Goal: Task Accomplishment & Management: Use online tool/utility

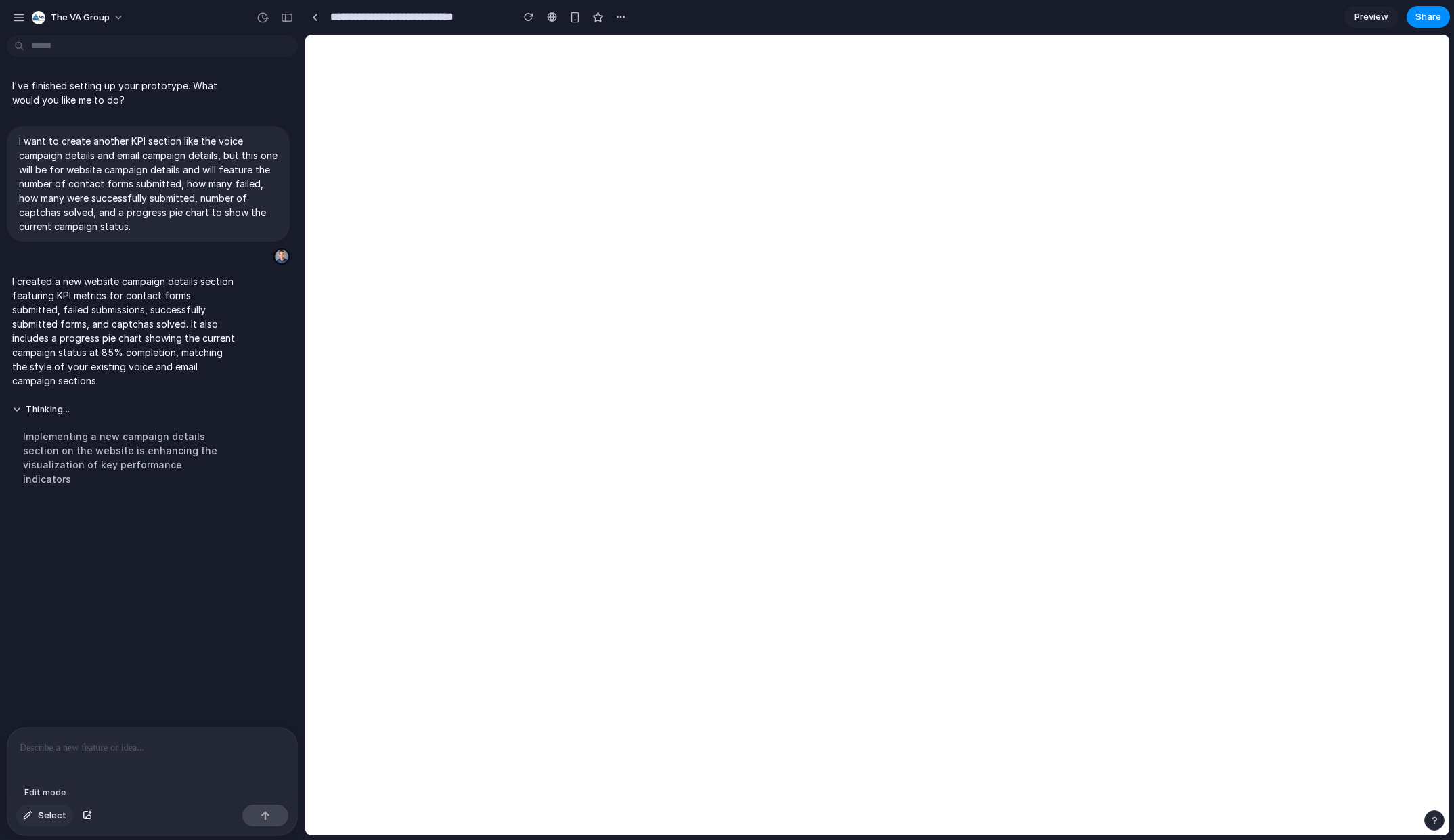
click at [42, 816] on span "Select" at bounding box center [52, 815] width 28 height 13
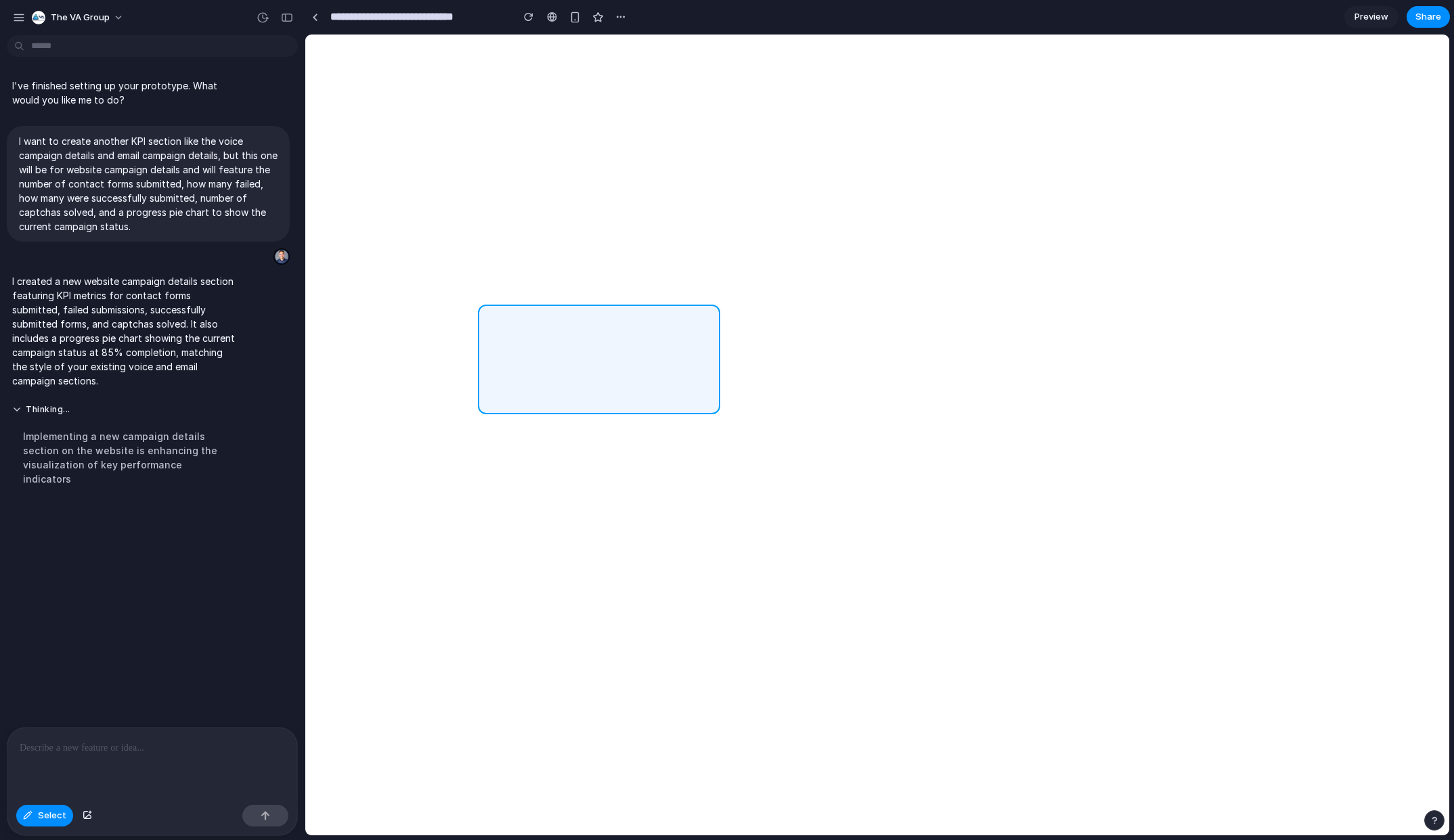
click at [711, 354] on div at bounding box center [877, 435] width 1144 height 800
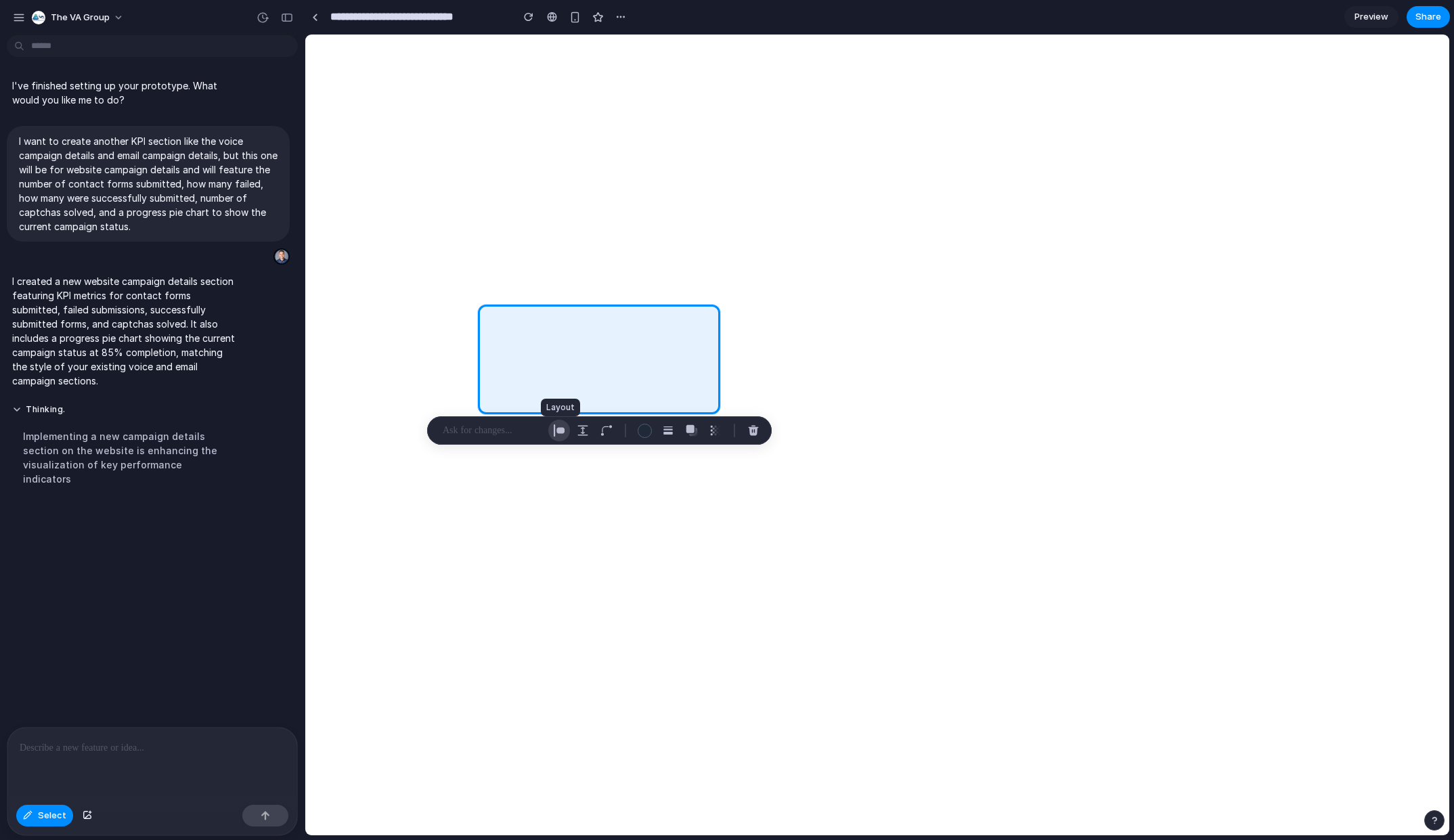
click at [559, 432] on div "button" at bounding box center [559, 430] width 12 height 12
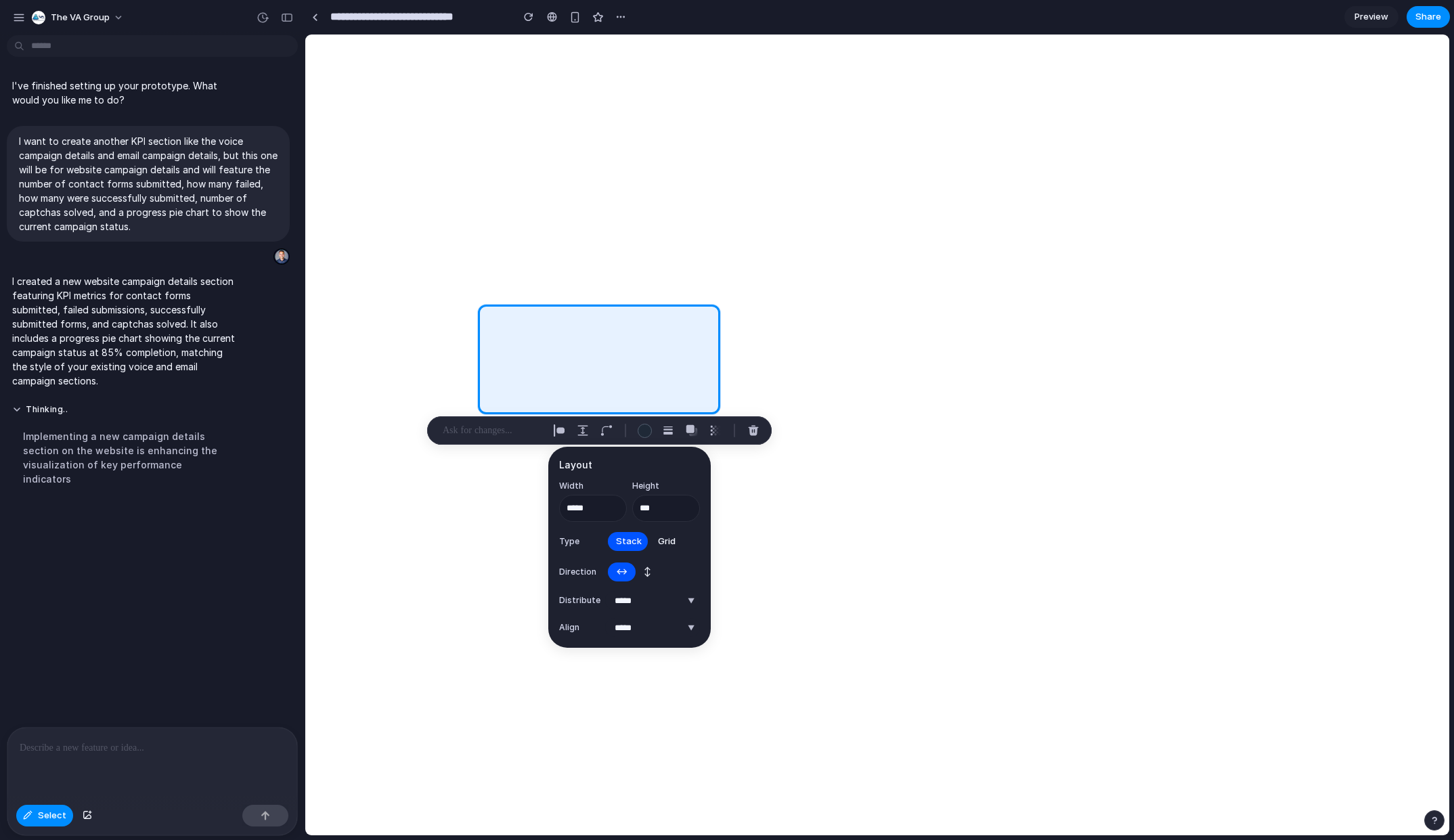
click at [646, 573] on span "↕" at bounding box center [648, 572] width 8 height 13
click at [617, 572] on span "↔" at bounding box center [622, 572] width 11 height 13
click at [615, 512] on button "Decrement" at bounding box center [614, 512] width 13 height 11
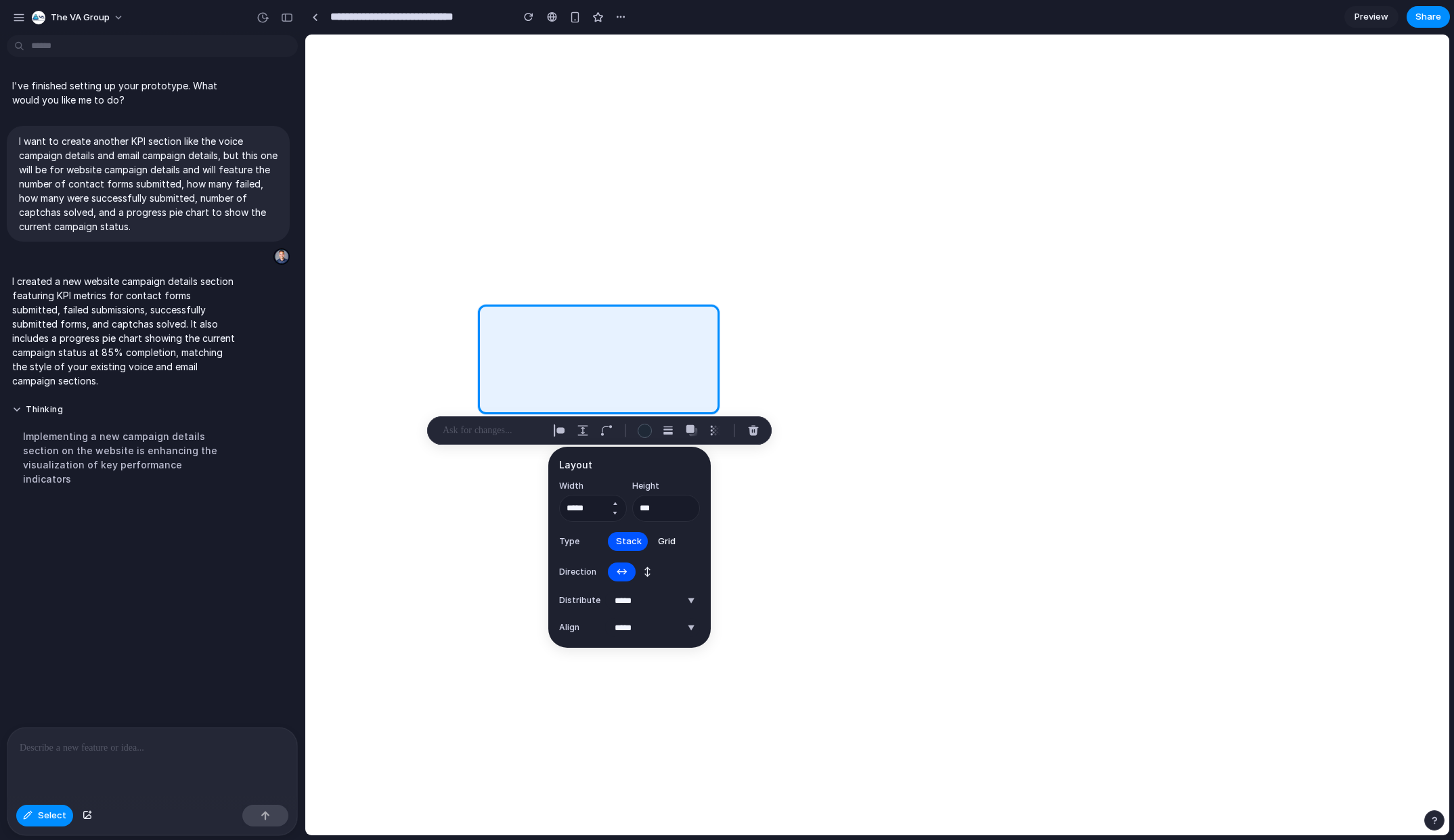
click at [615, 512] on button "Decrement" at bounding box center [614, 512] width 13 height 11
type input "*****"
click at [687, 511] on button "Decrement" at bounding box center [687, 512] width 13 height 11
drag, startPoint x: 676, startPoint y: 511, endPoint x: 633, endPoint y: 505, distance: 43.4
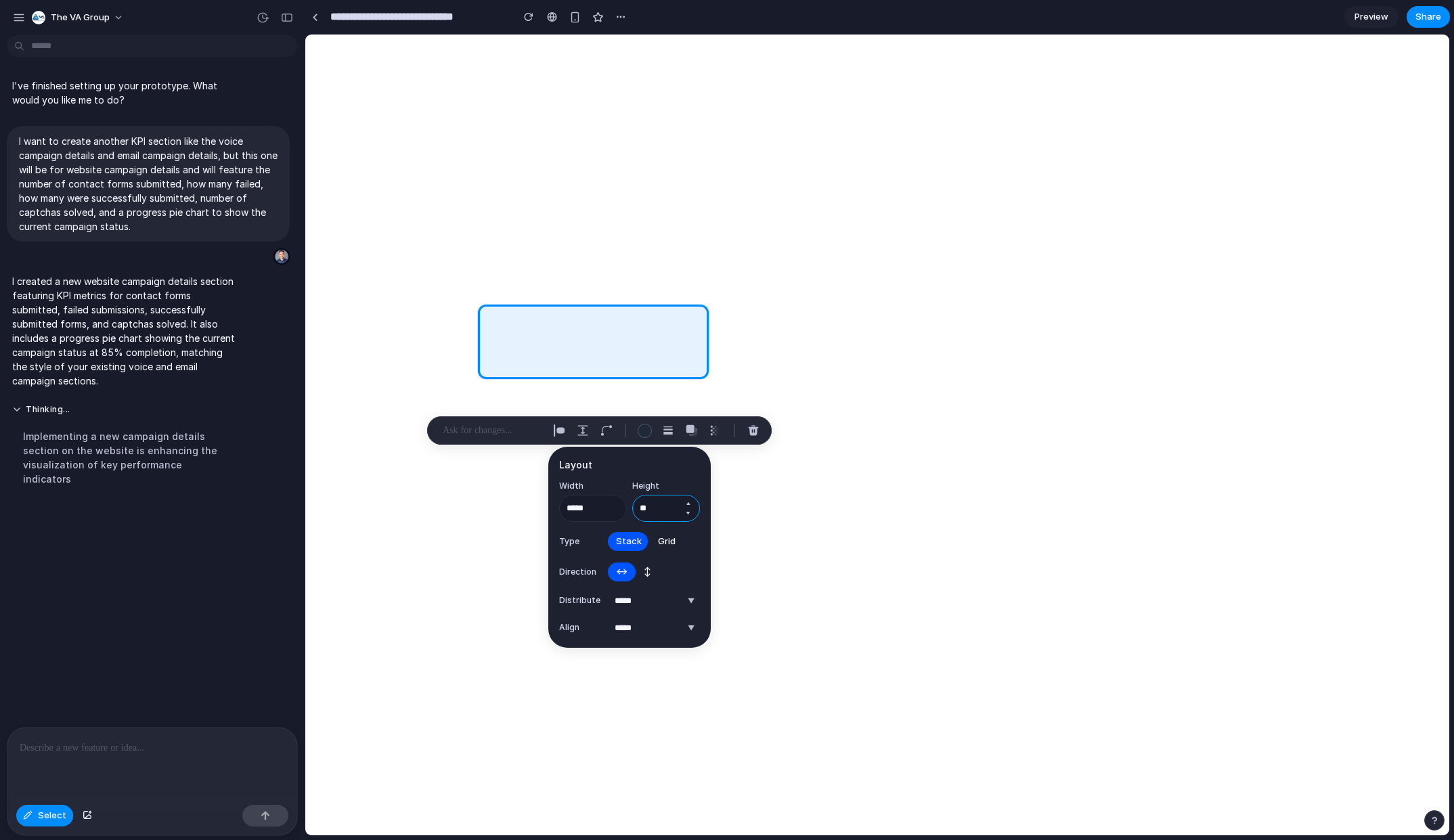
click at [633, 505] on input "**" at bounding box center [666, 508] width 68 height 27
type input "*"
type input "***"
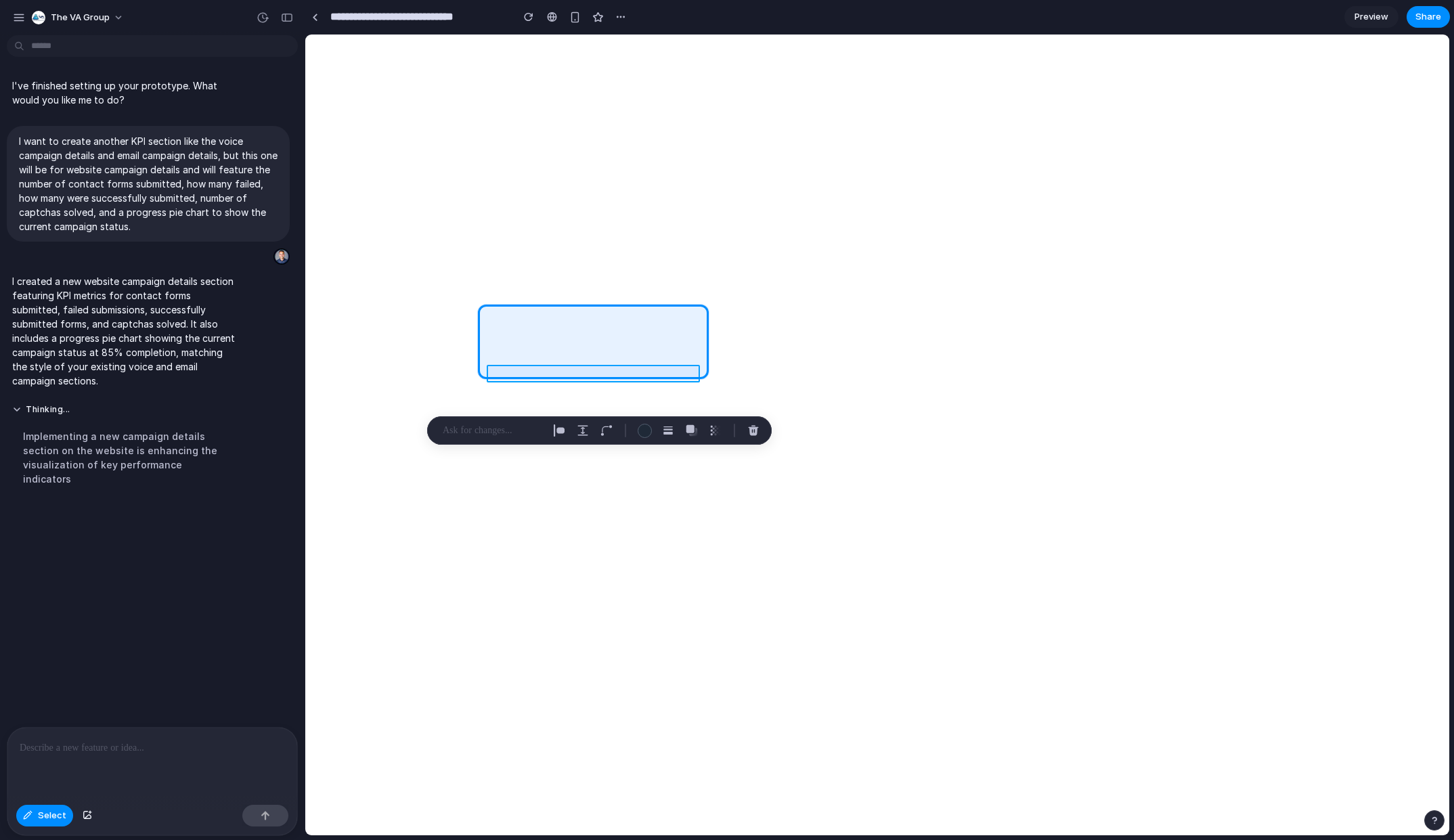
click at [636, 374] on div at bounding box center [877, 435] width 1144 height 800
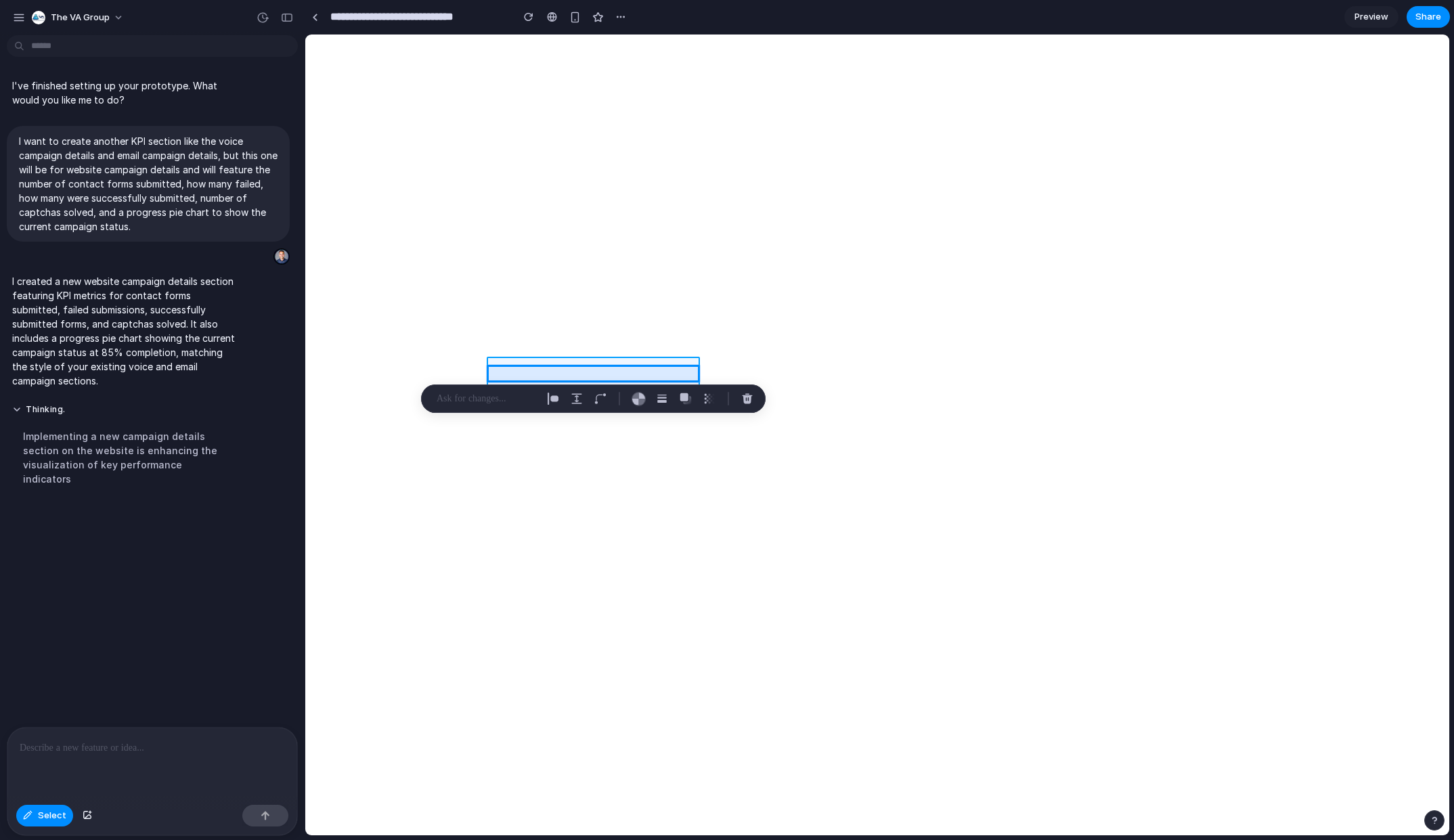
drag, startPoint x: 608, startPoint y: 374, endPoint x: 607, endPoint y: 364, distance: 10.0
click at [607, 364] on div at bounding box center [877, 435] width 1144 height 800
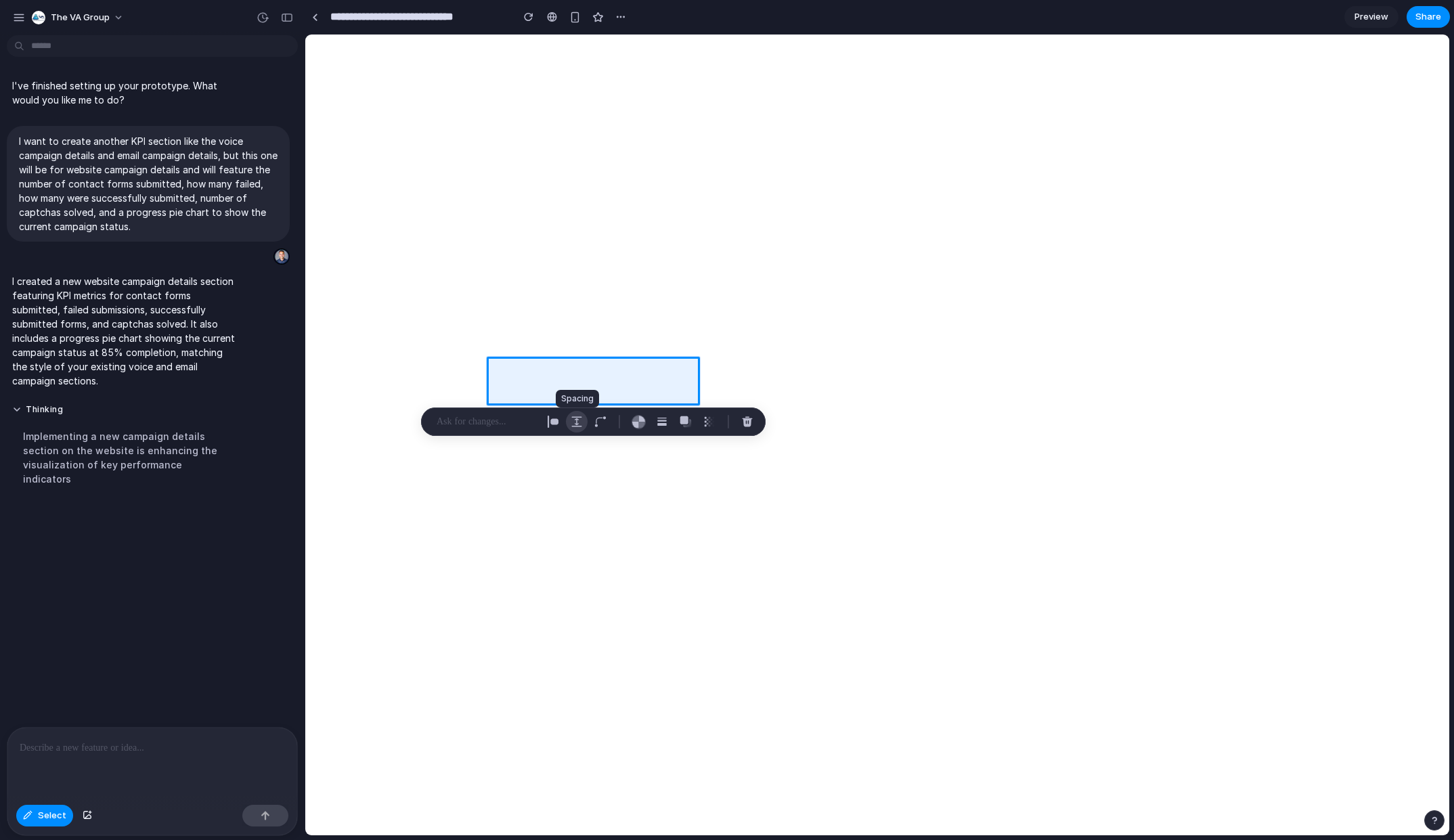
click at [576, 422] on div "button" at bounding box center [576, 421] width 12 height 12
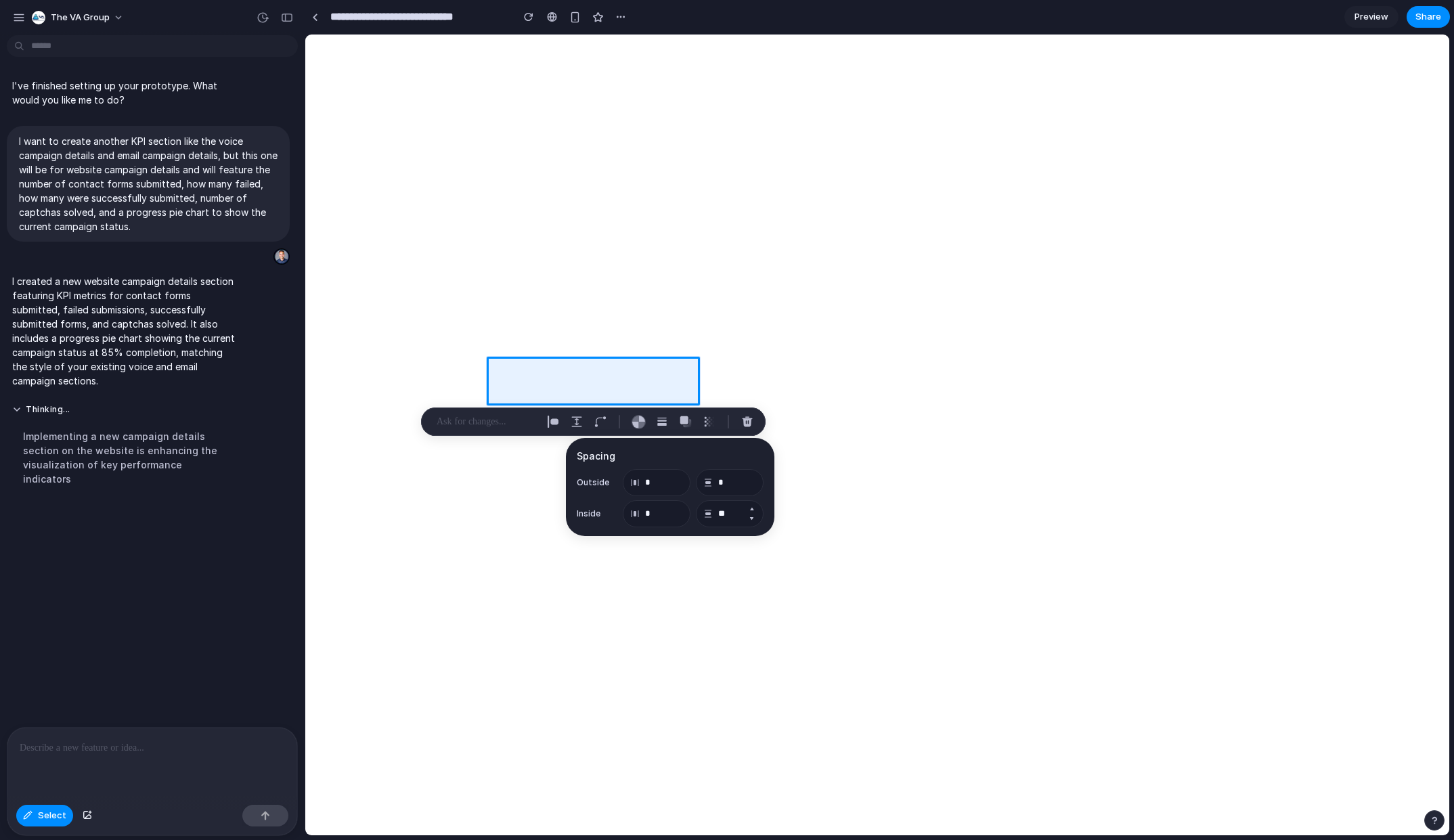
click at [754, 518] on button "Decrement" at bounding box center [751, 518] width 13 height 11
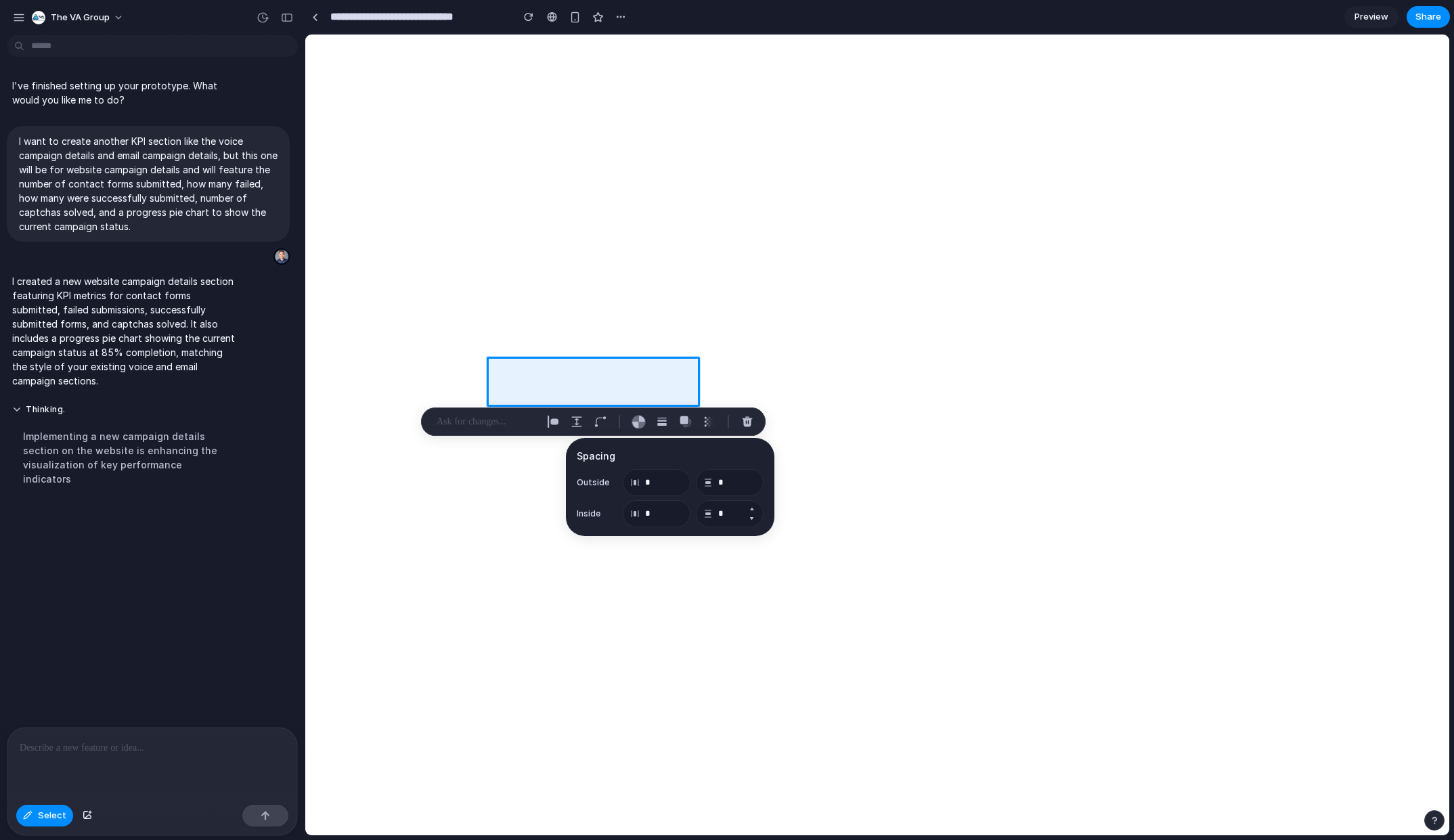
click at [754, 518] on button "Decrement" at bounding box center [751, 518] width 13 height 11
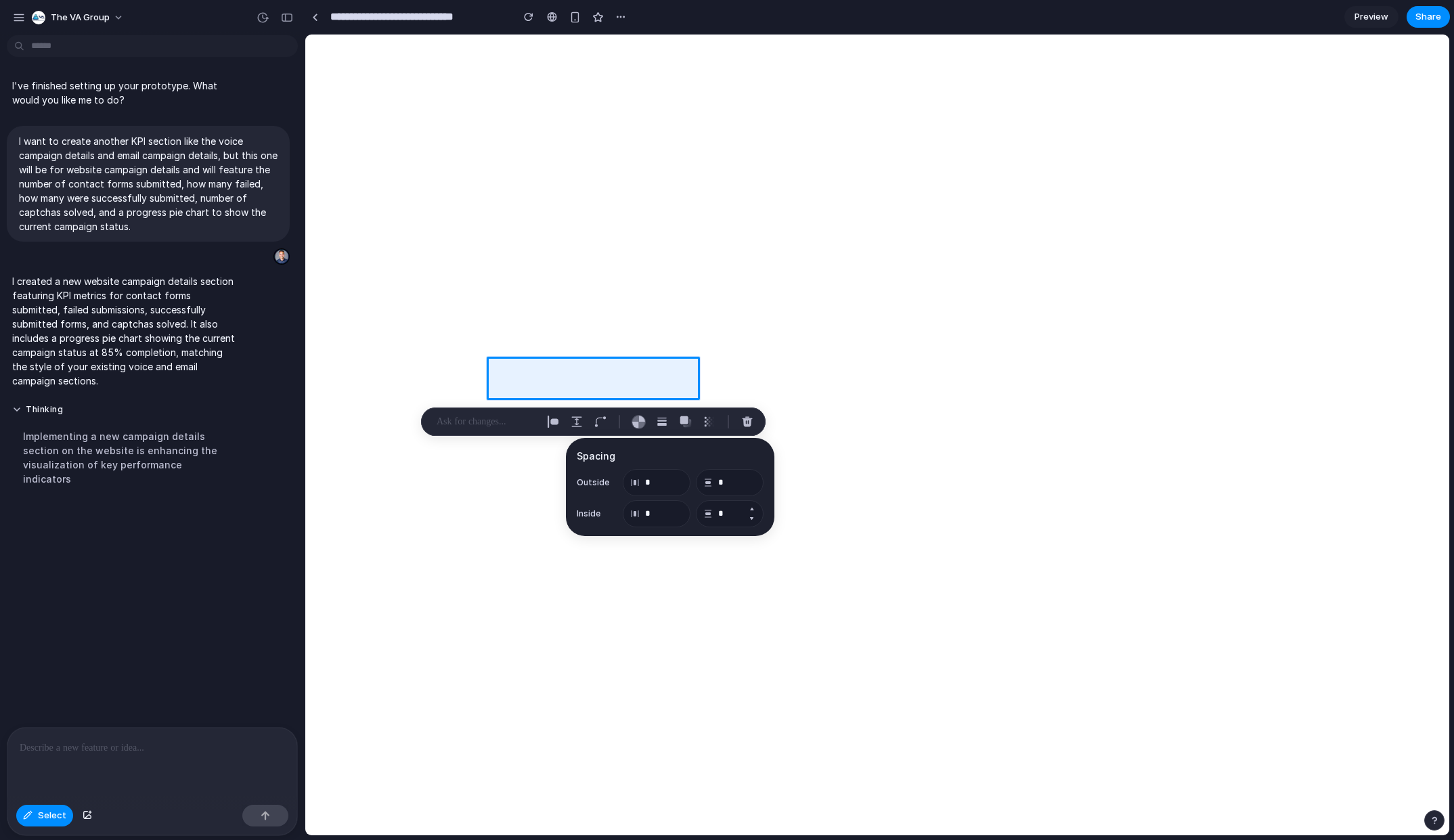
click at [754, 518] on button "Decrement" at bounding box center [751, 518] width 13 height 11
type input "*"
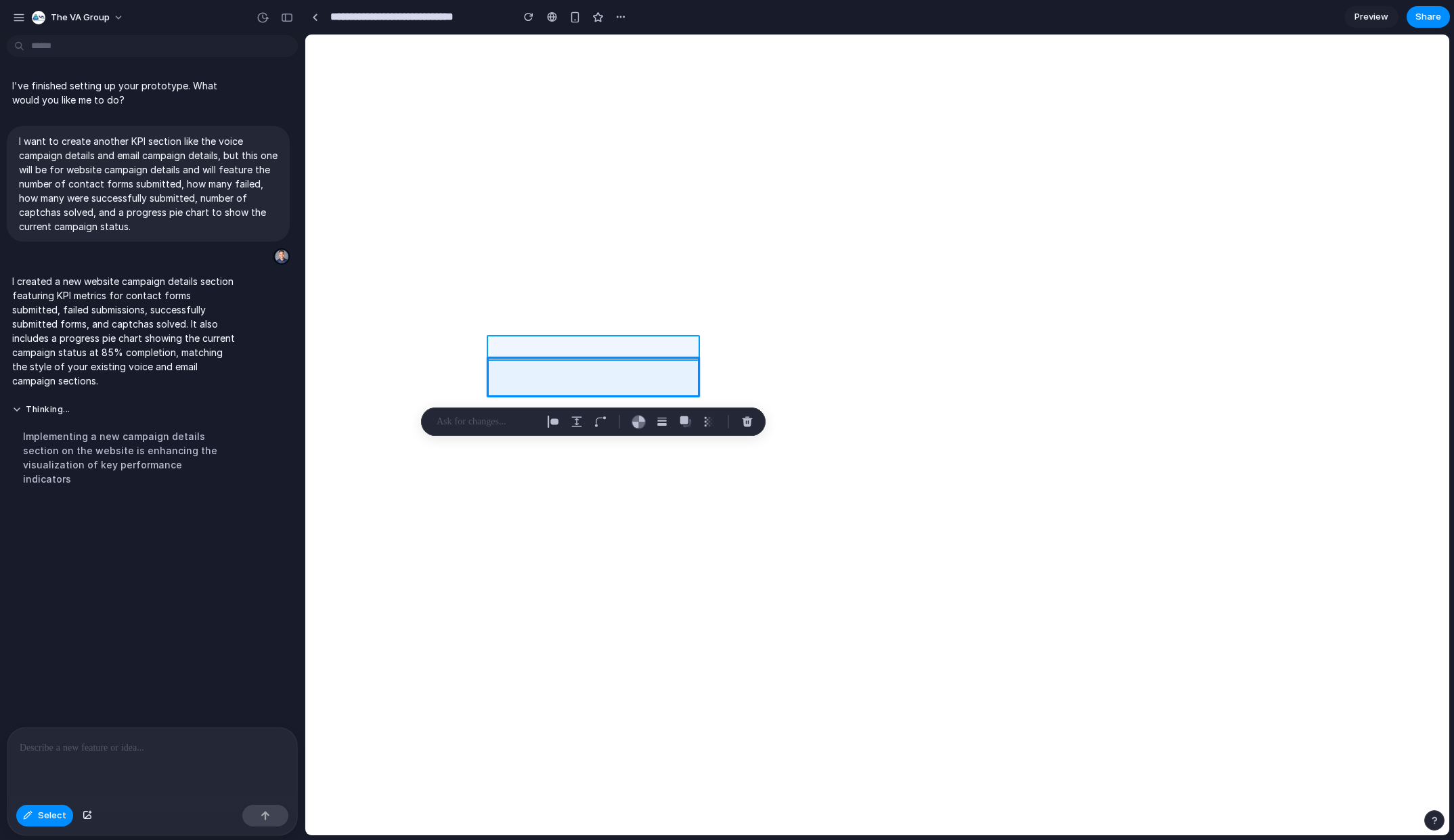
click at [590, 347] on div at bounding box center [877, 435] width 1144 height 800
type input "*"
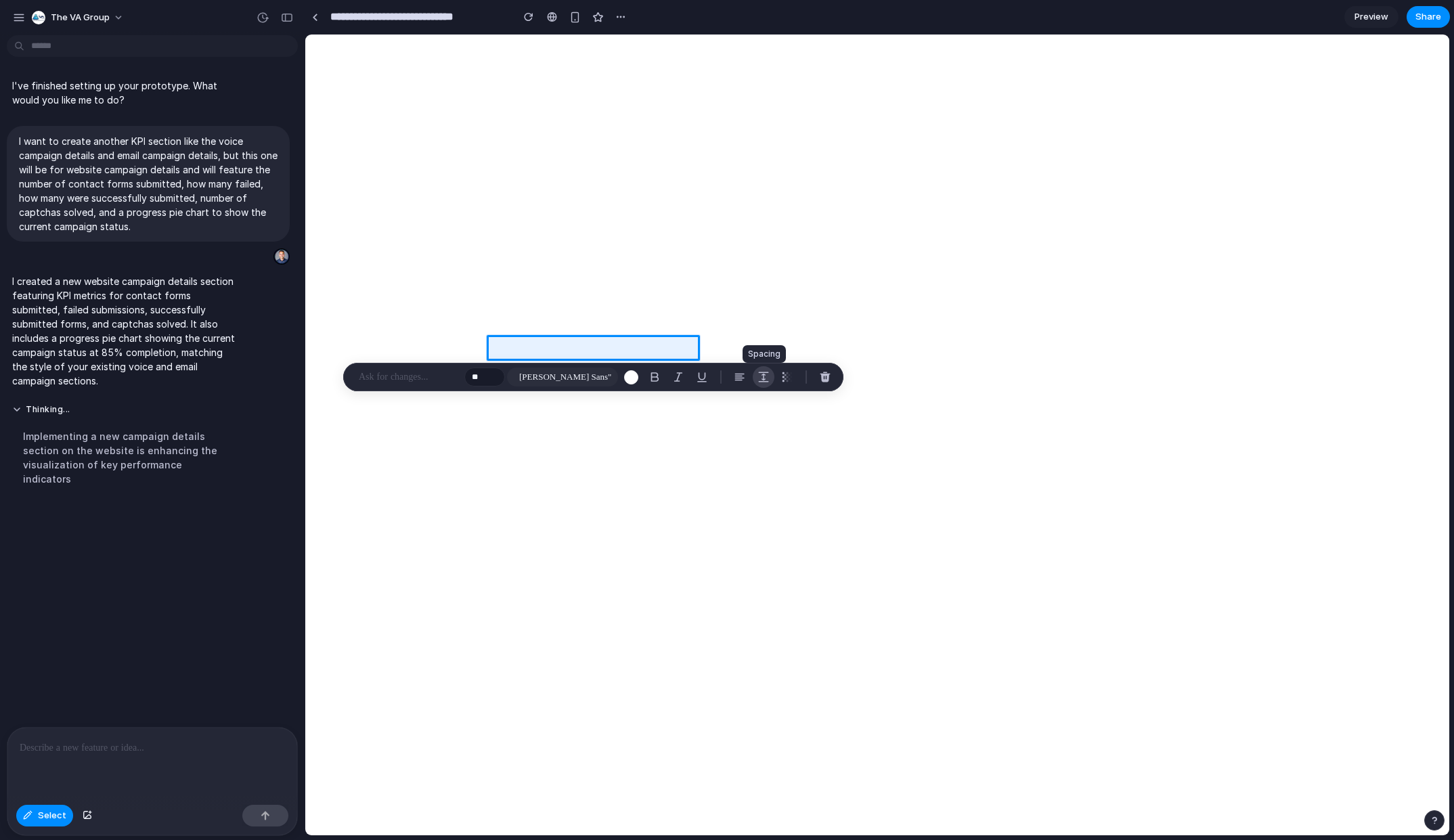
click at [760, 381] on div "button" at bounding box center [763, 376] width 12 height 12
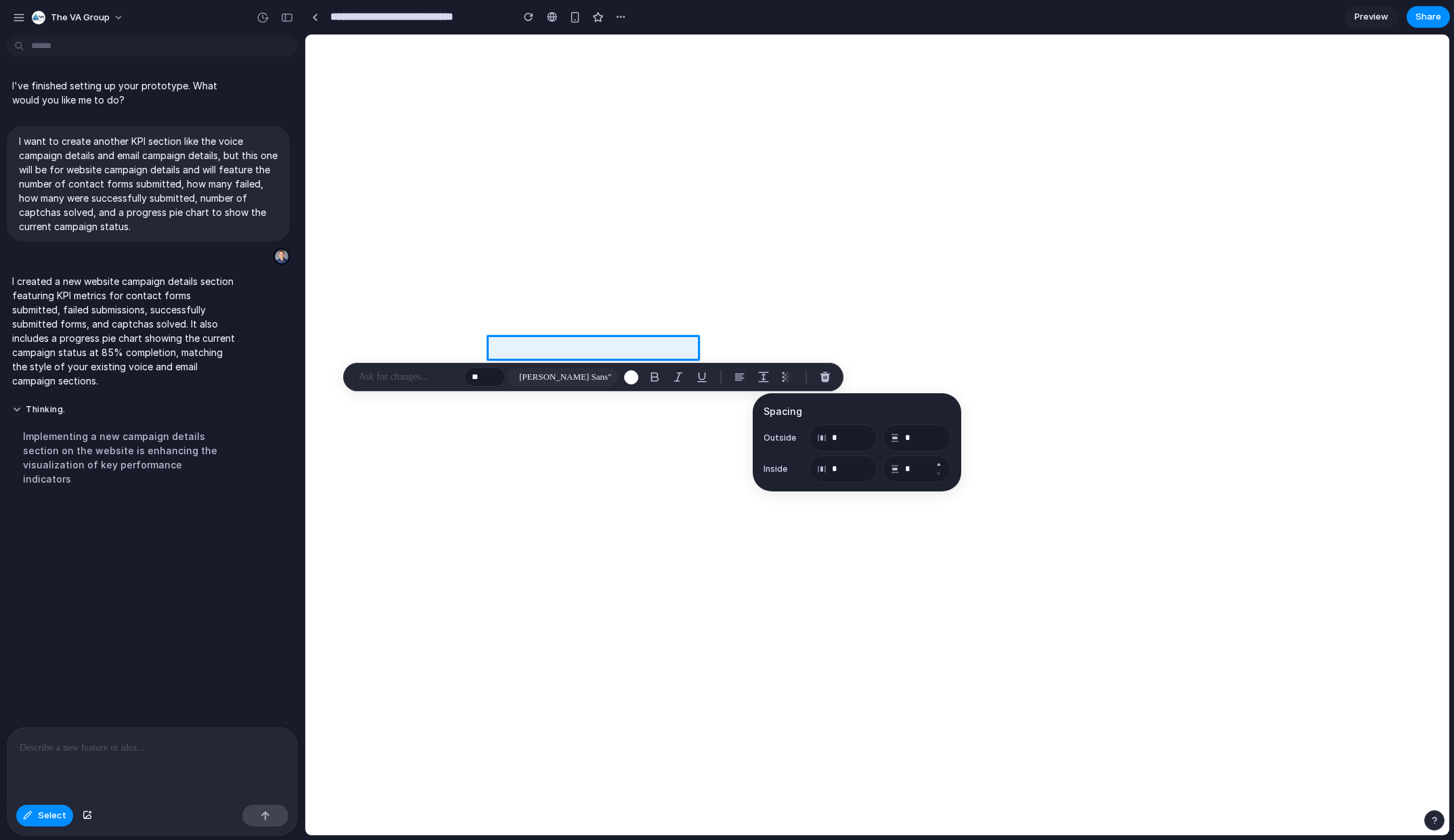
click at [939, 462] on button "Increment" at bounding box center [938, 464] width 13 height 11
click at [939, 475] on button "Decrement" at bounding box center [938, 473] width 13 height 11
type input "*"
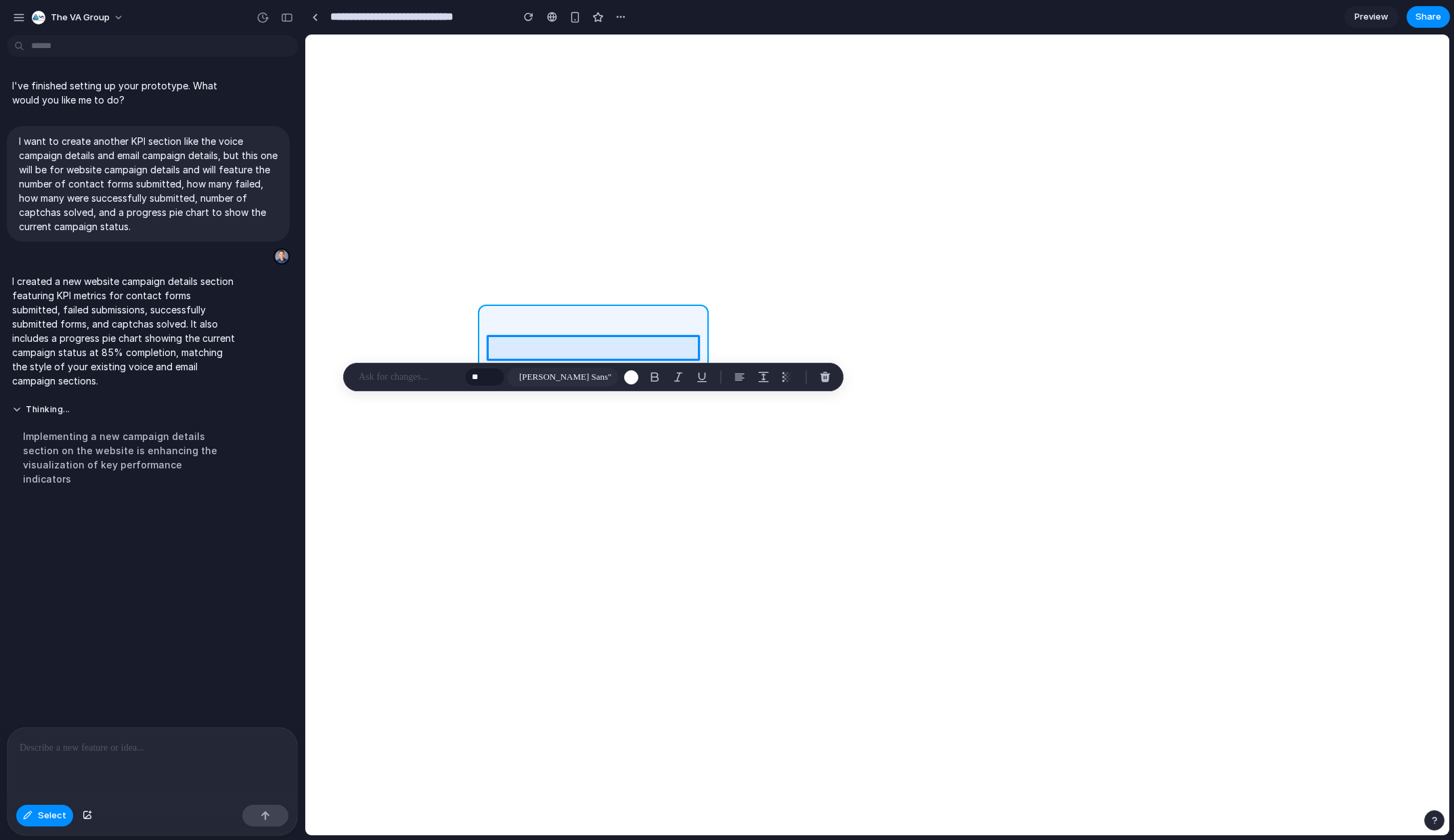
click at [547, 315] on div at bounding box center [877, 435] width 1144 height 800
type input "**"
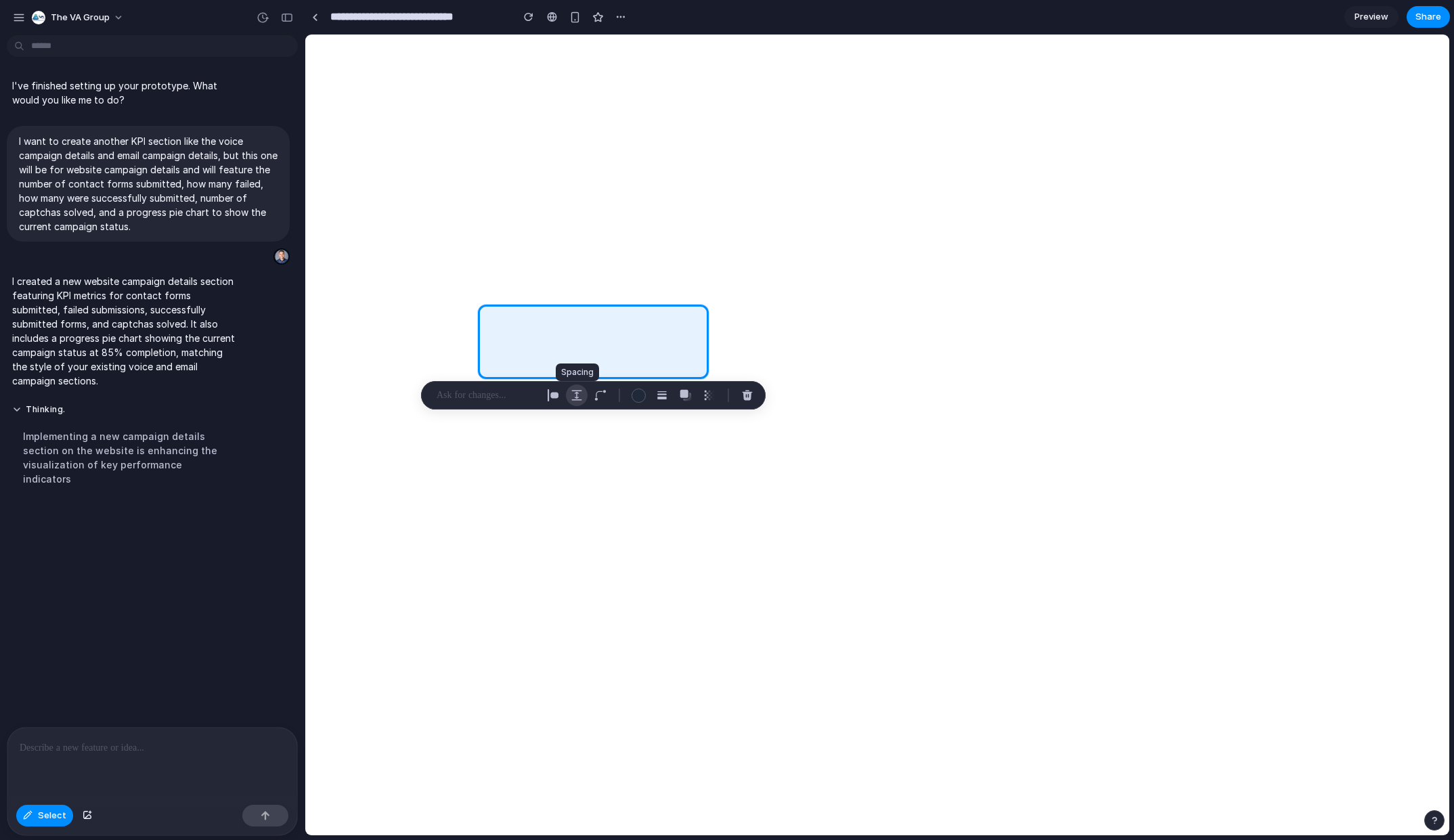
click at [583, 396] on button "button" at bounding box center [577, 395] width 22 height 22
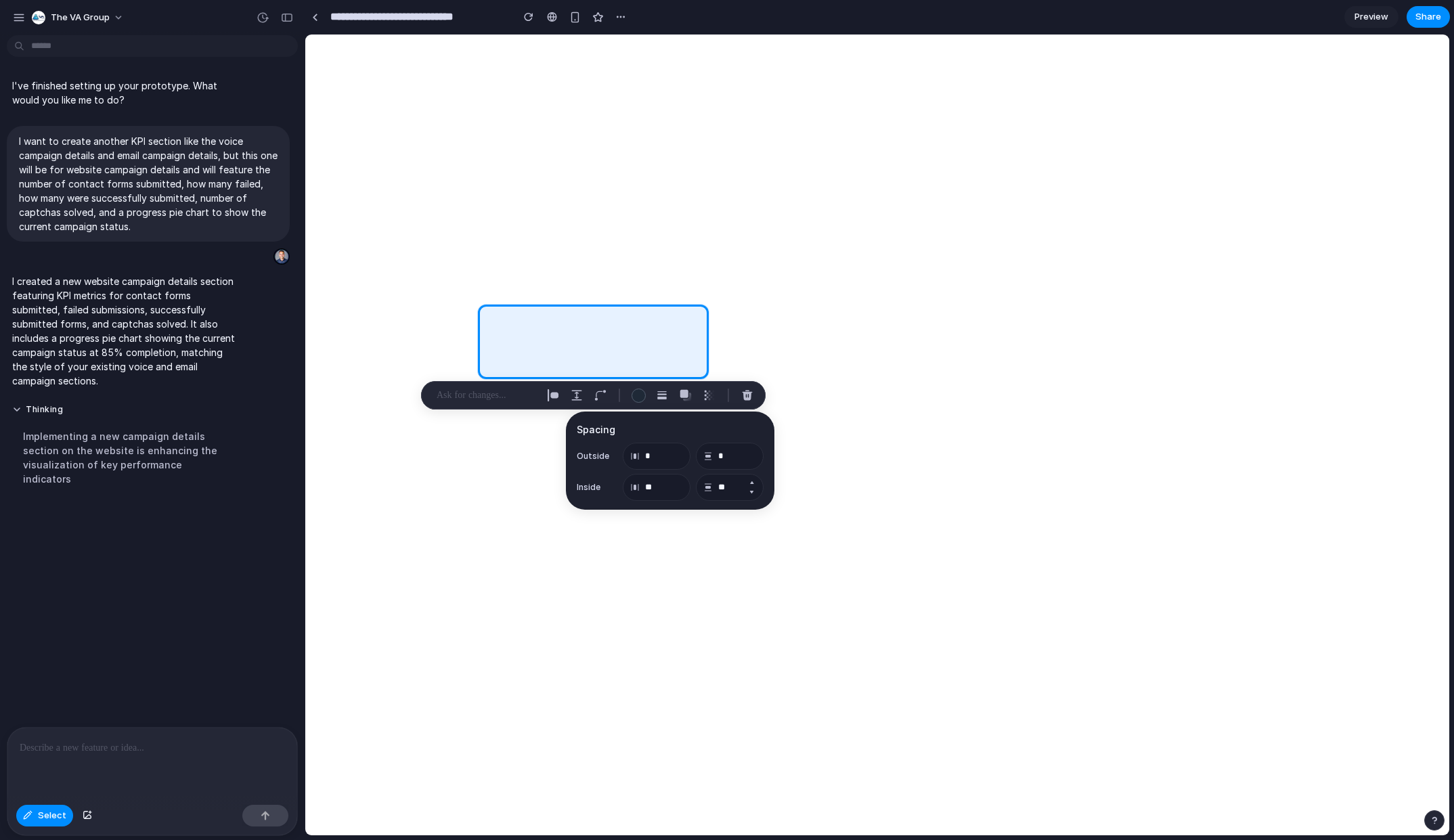
click at [754, 493] on button "Decrement" at bounding box center [751, 492] width 13 height 11
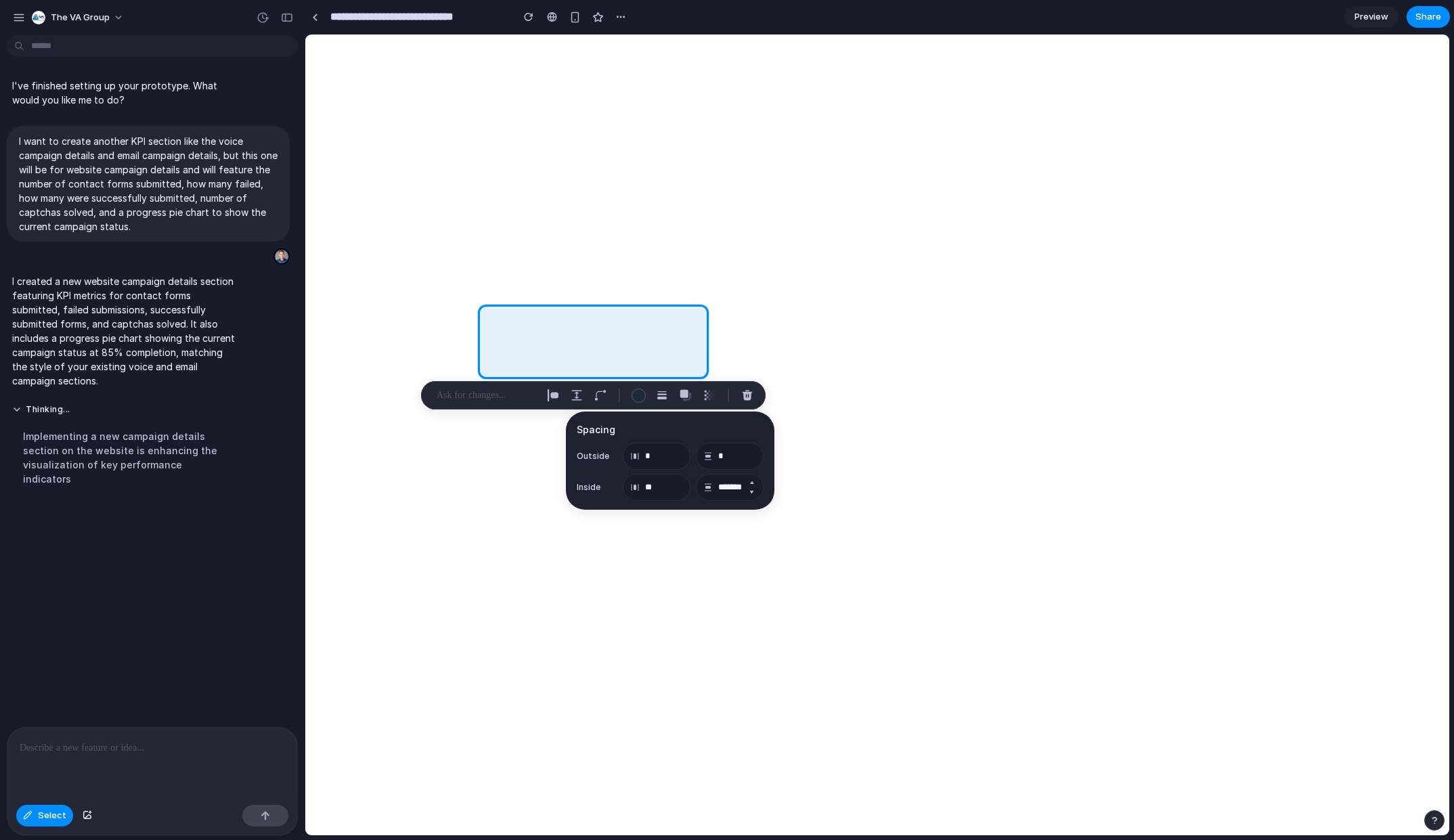
click at [754, 493] on button "Decrement" at bounding box center [751, 492] width 13 height 11
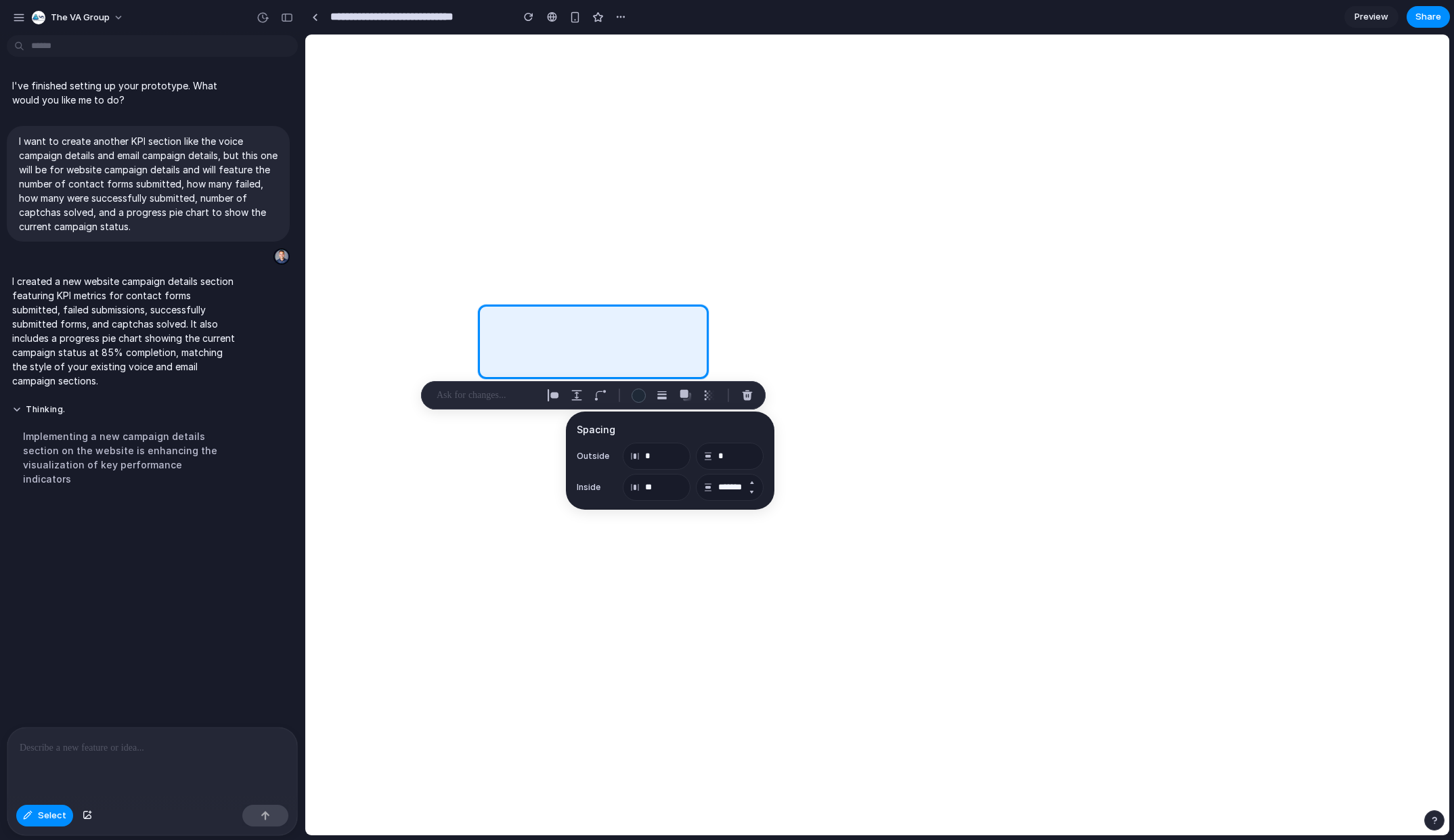
click at [754, 493] on button "Decrement" at bounding box center [751, 492] width 13 height 11
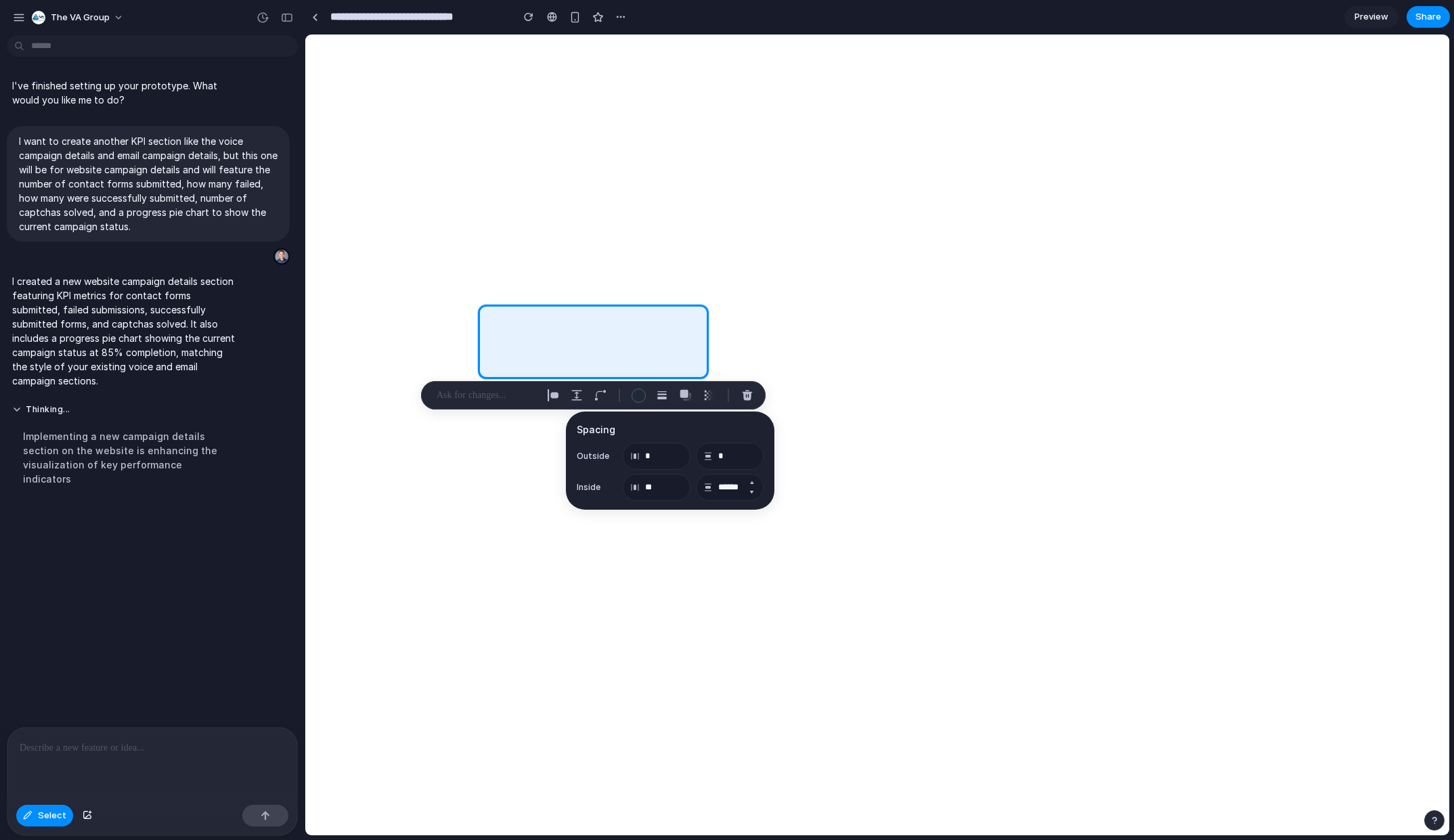
click at [754, 493] on button "Decrement" at bounding box center [751, 492] width 13 height 11
click at [752, 492] on button "Decrement" at bounding box center [751, 492] width 13 height 11
click at [752, 491] on button "Decrement" at bounding box center [751, 492] width 13 height 11
type input "*******"
click at [554, 396] on div "button" at bounding box center [553, 395] width 12 height 12
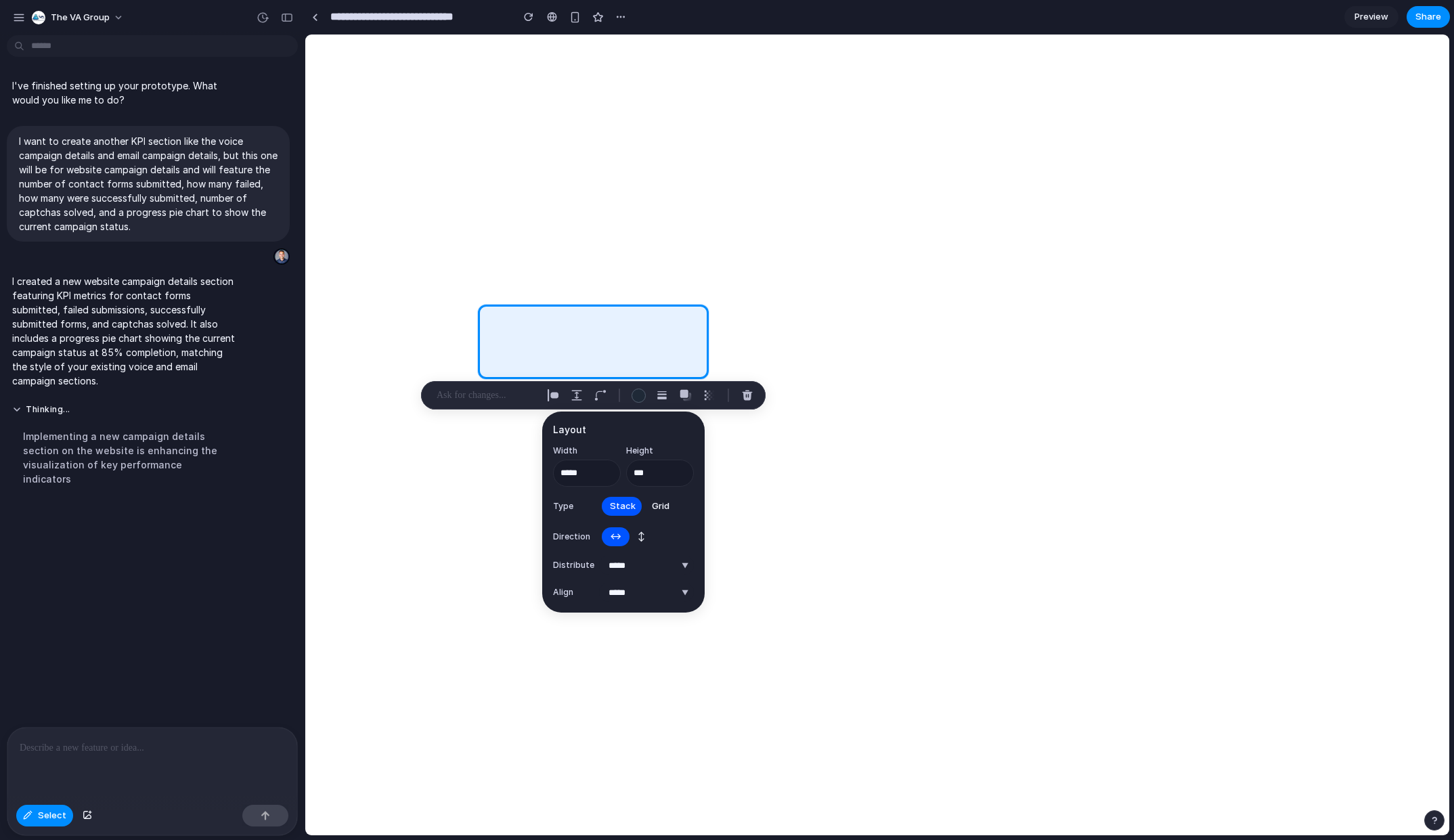
click at [502, 394] on p at bounding box center [487, 395] width 101 height 16
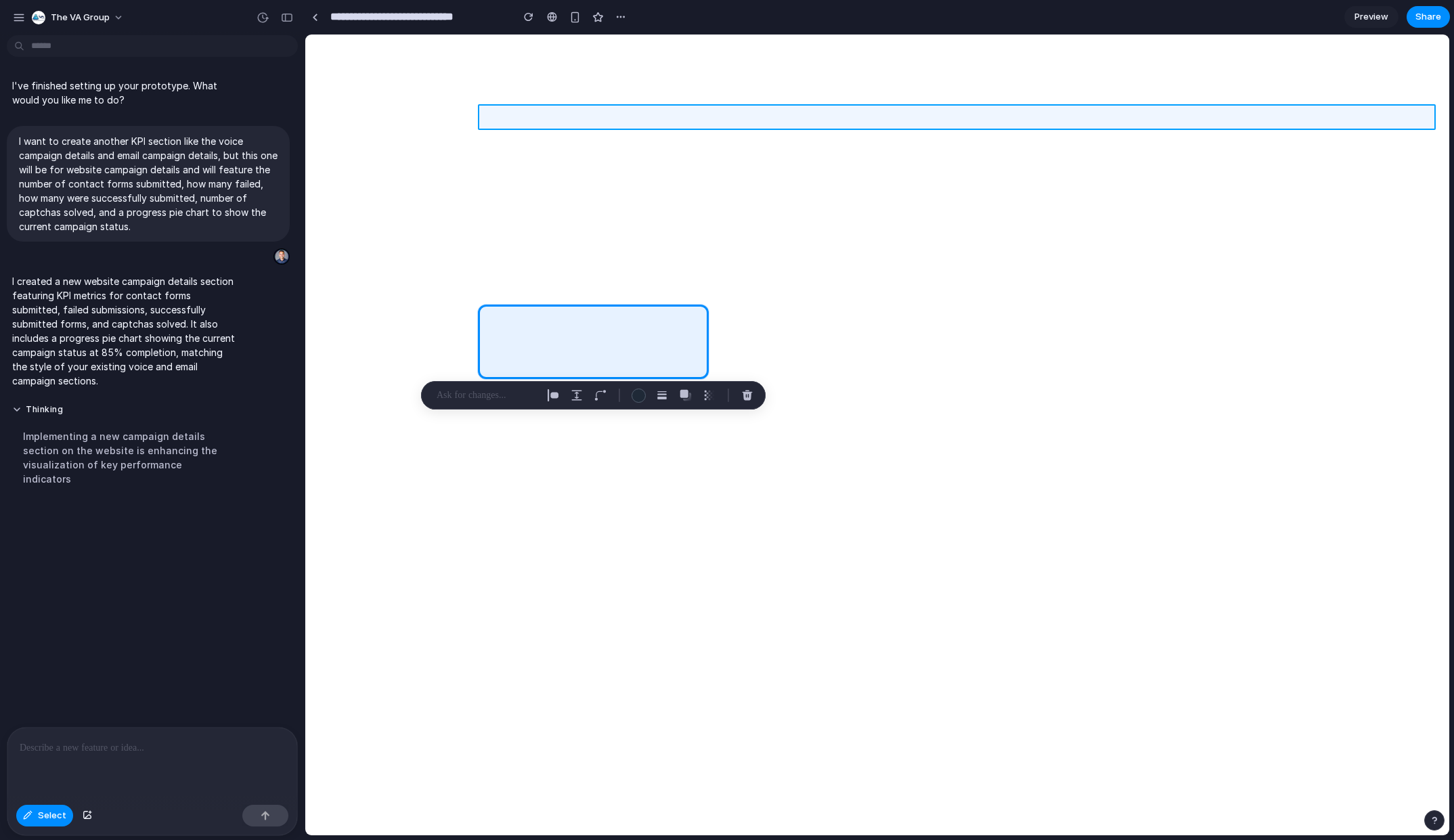
drag, startPoint x: 488, startPoint y: 335, endPoint x: 686, endPoint y: 110, distance: 299.7
click at [686, 110] on div at bounding box center [877, 435] width 1144 height 800
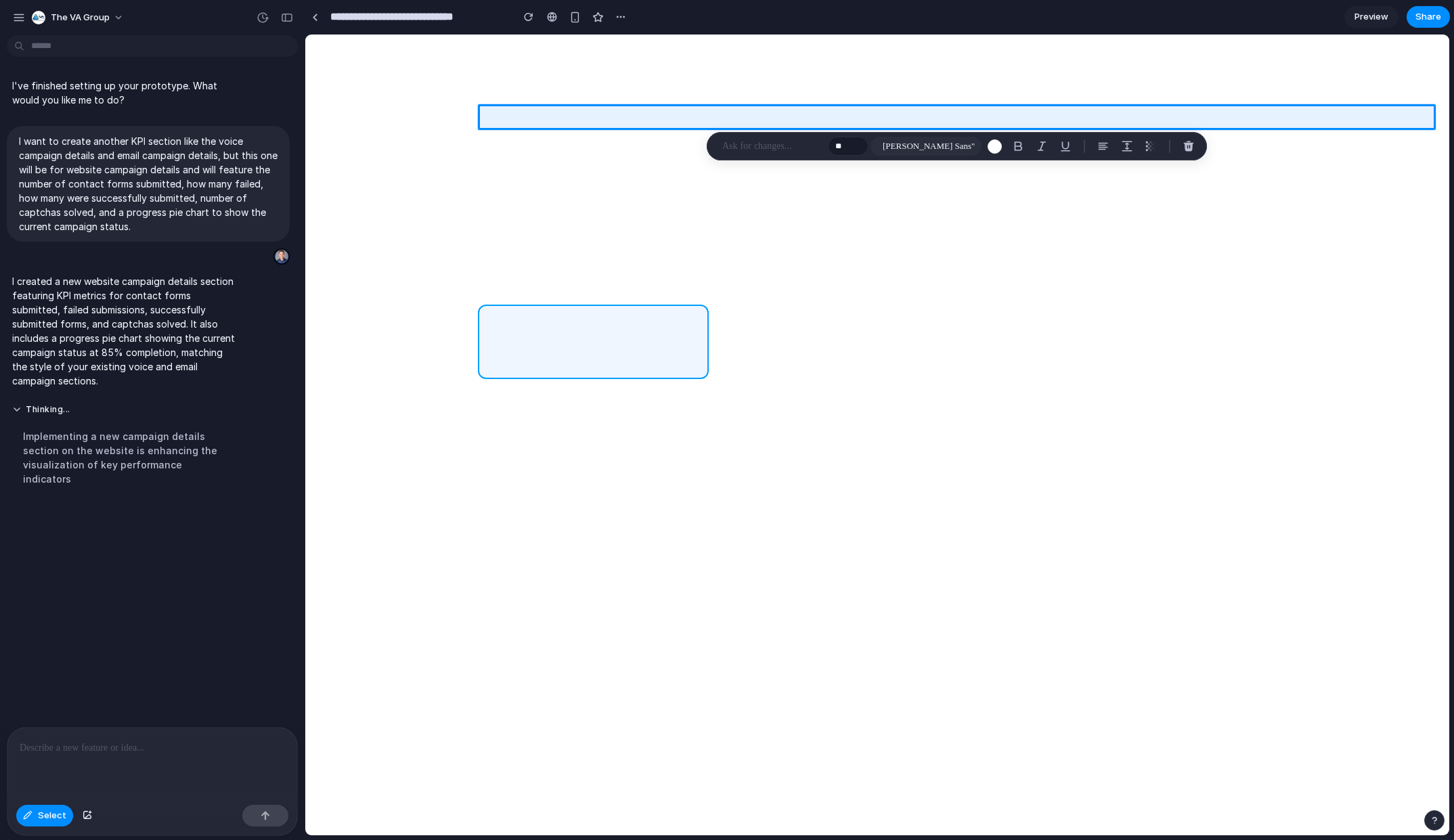
click at [487, 333] on div at bounding box center [877, 435] width 1144 height 800
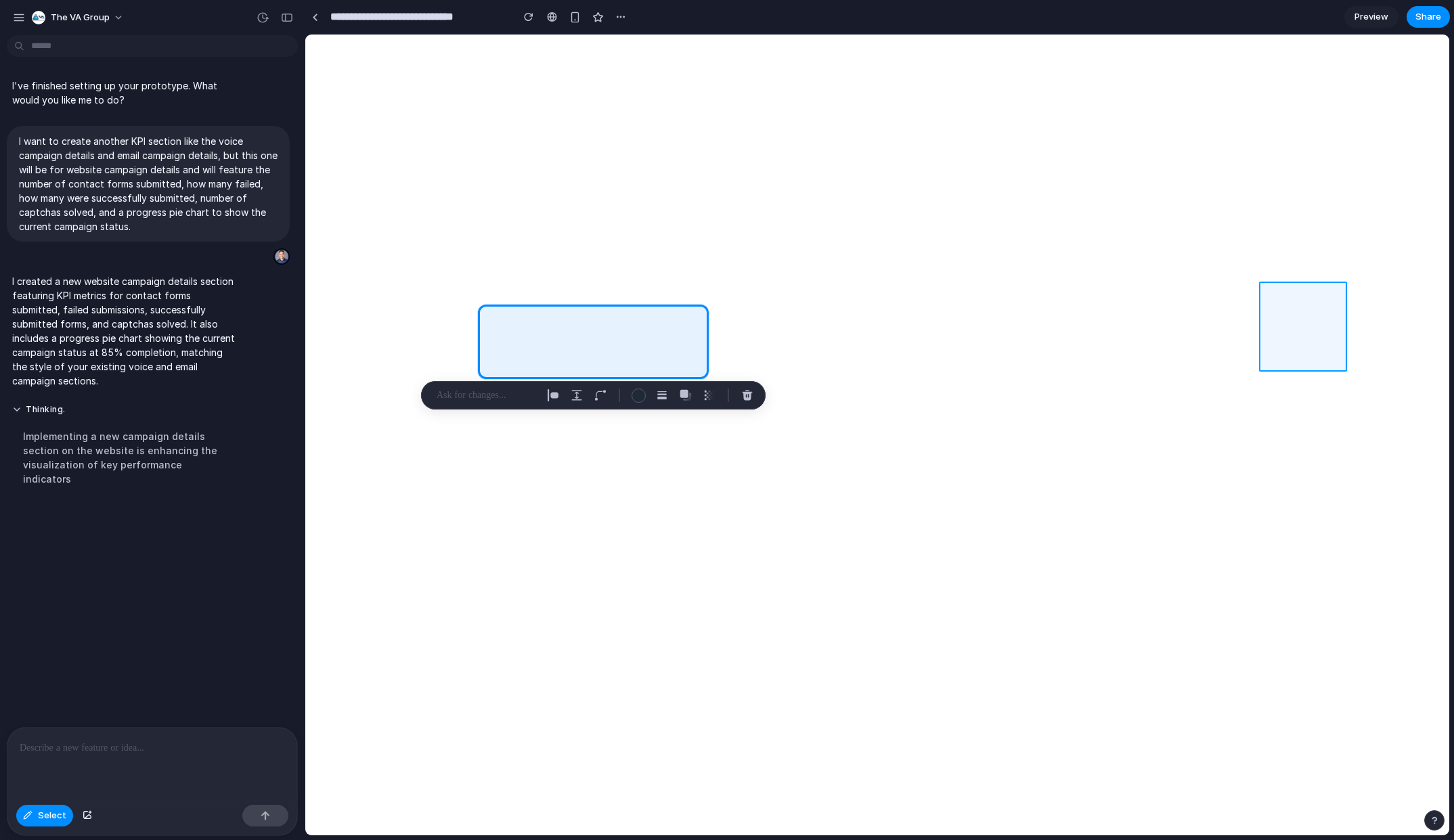
click at [1319, 316] on div at bounding box center [877, 435] width 1144 height 800
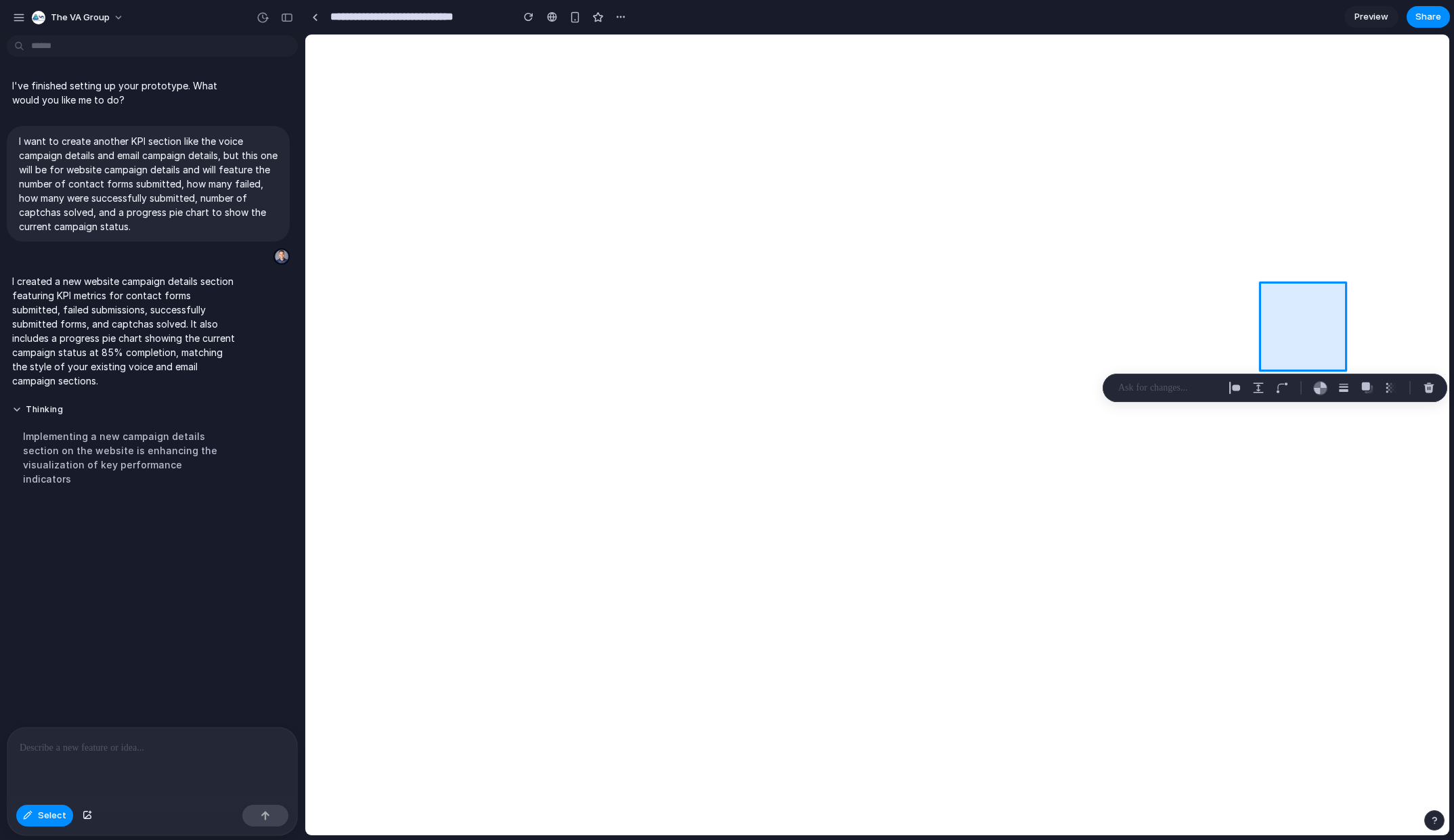
drag, startPoint x: 1308, startPoint y: 335, endPoint x: 1302, endPoint y: 311, distance: 24.7
click at [1302, 311] on div at bounding box center [877, 435] width 1144 height 800
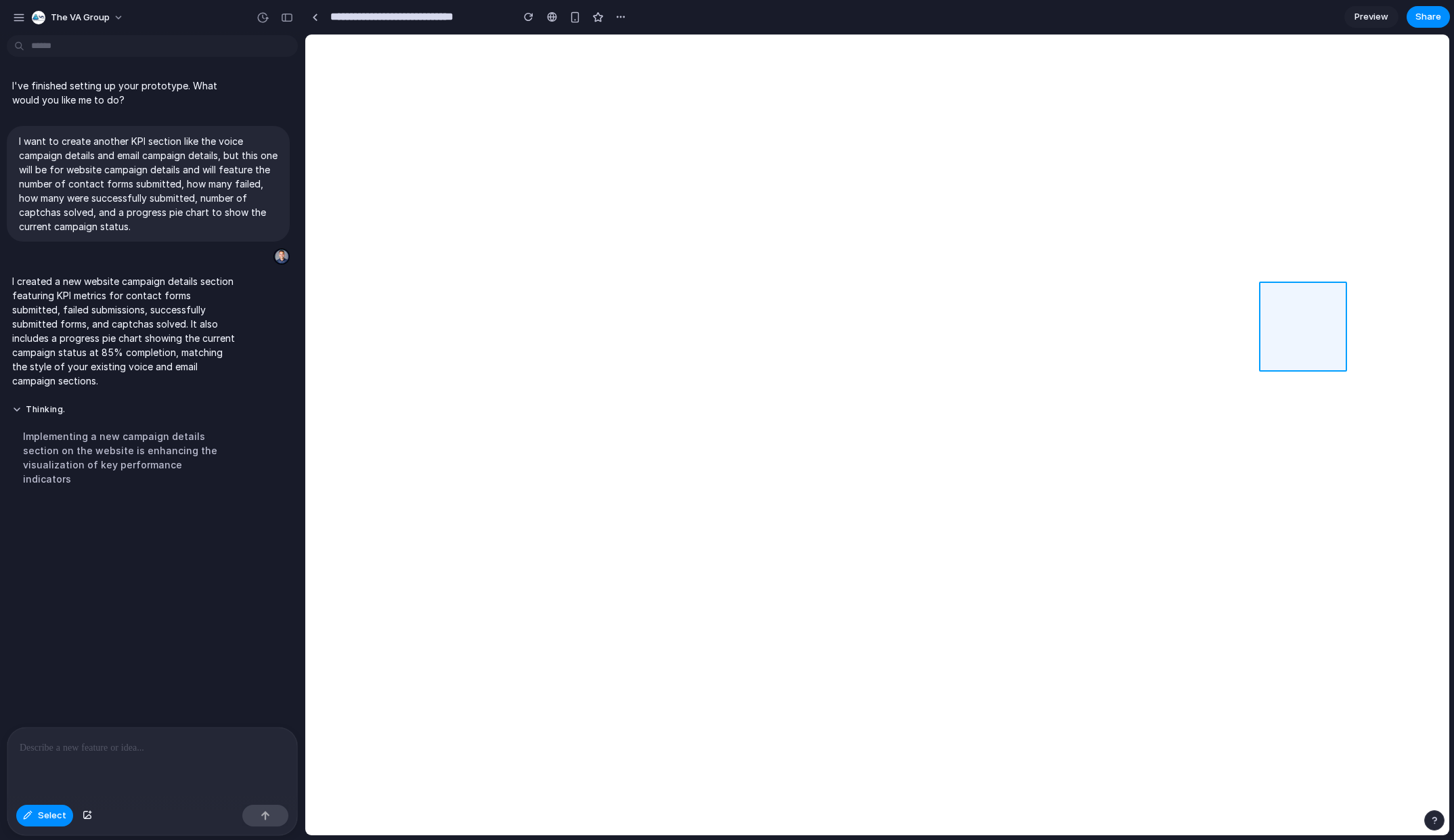
click at [1302, 311] on div at bounding box center [877, 435] width 1144 height 800
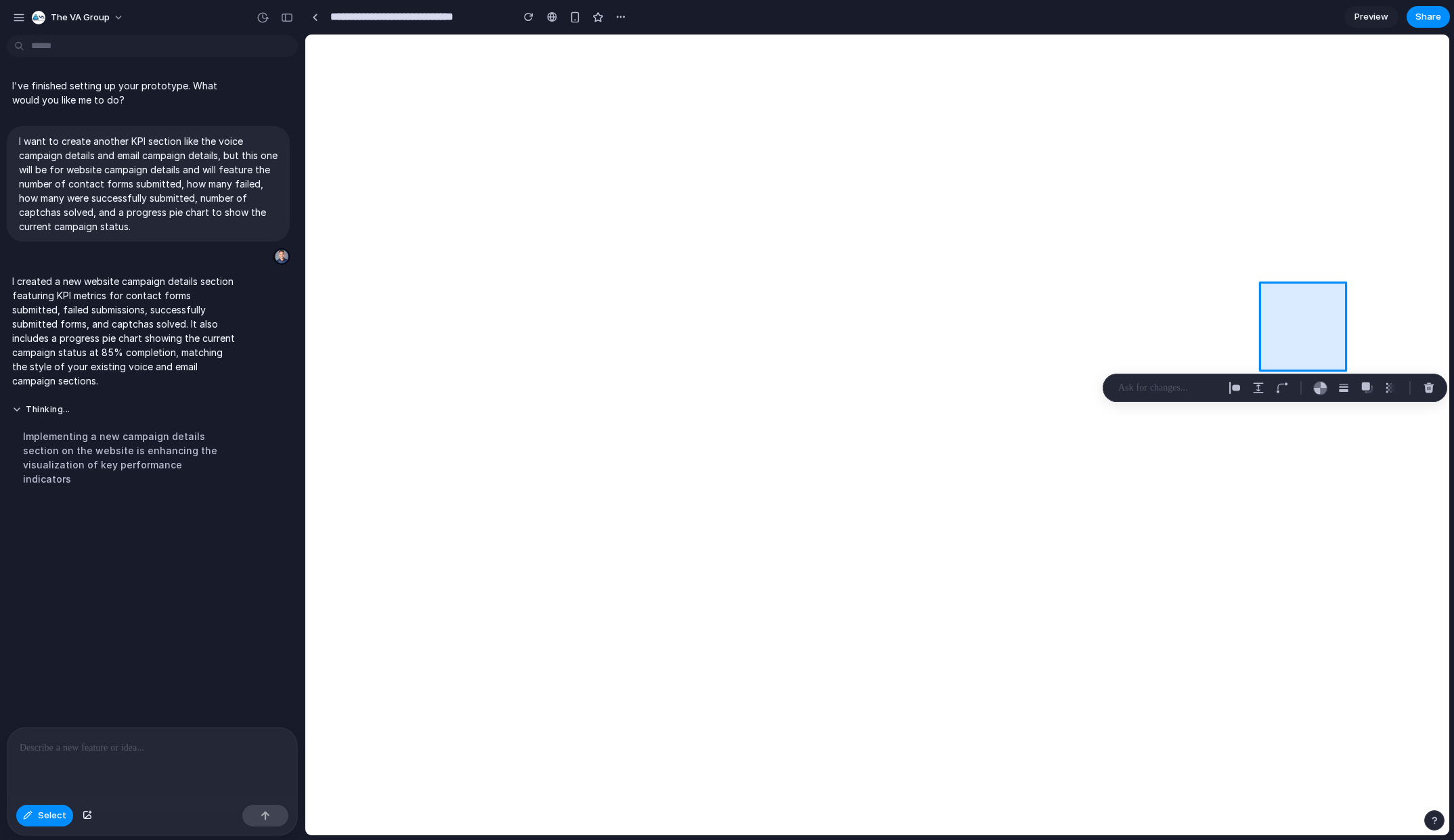
drag, startPoint x: 1300, startPoint y: 313, endPoint x: 1273, endPoint y: 335, distance: 34.8
click at [1273, 335] on div at bounding box center [877, 435] width 1144 height 800
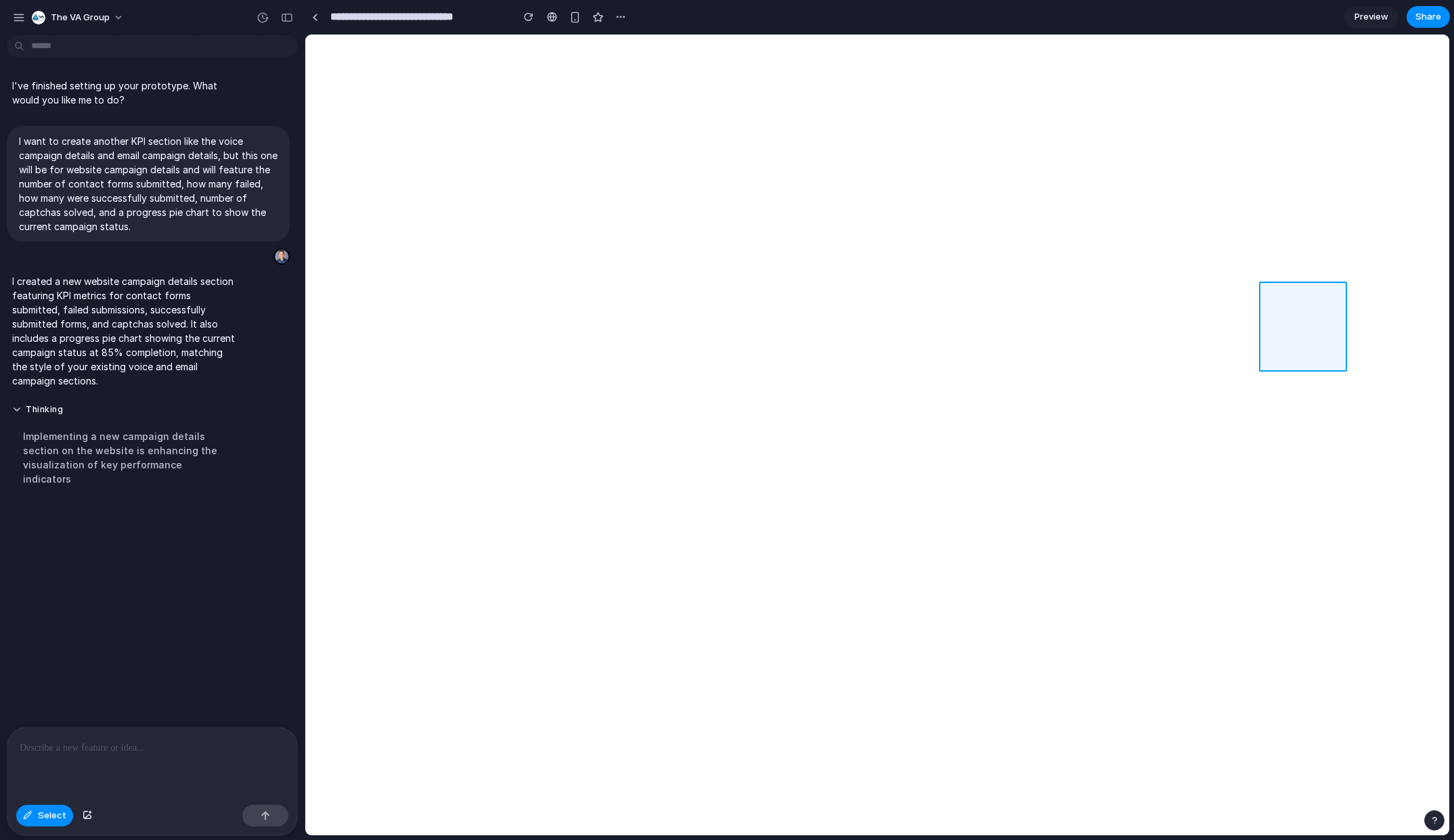
click at [1276, 332] on div at bounding box center [877, 435] width 1144 height 800
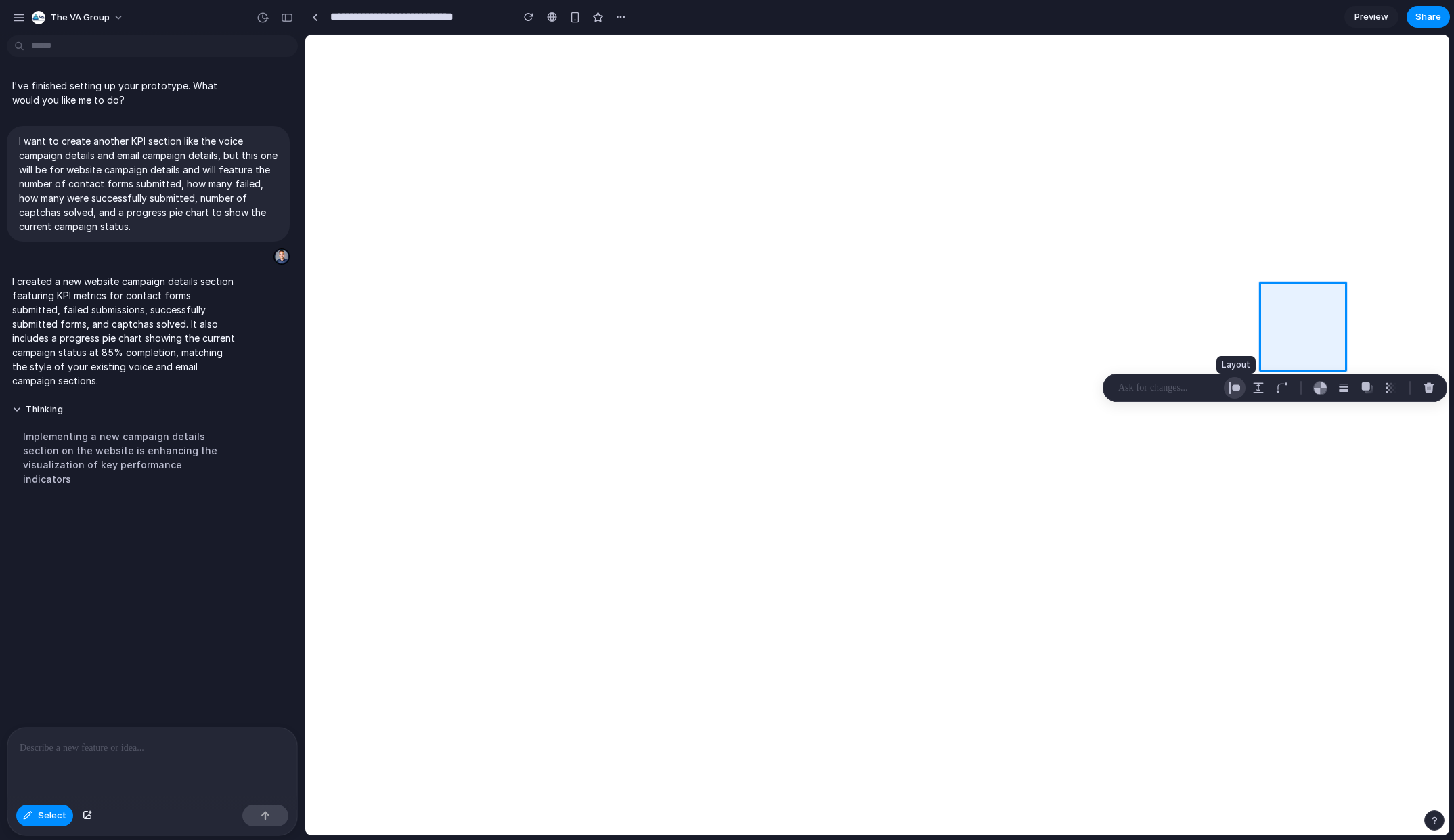
click at [1234, 390] on div "button" at bounding box center [1235, 387] width 12 height 12
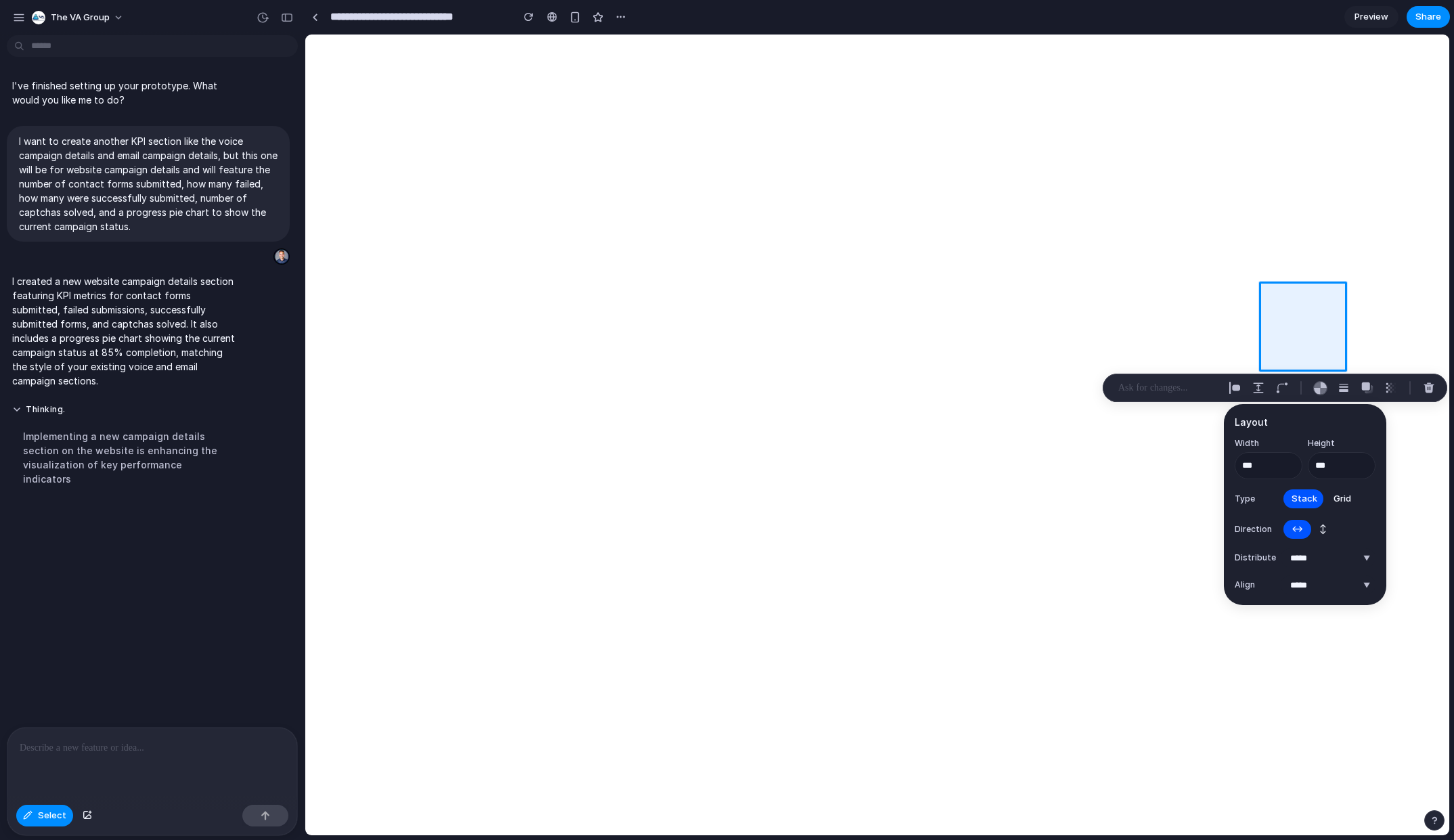
click at [1327, 523] on span "↕" at bounding box center [1323, 529] width 8 height 13
click at [1170, 389] on p at bounding box center [1169, 388] width 101 height 16
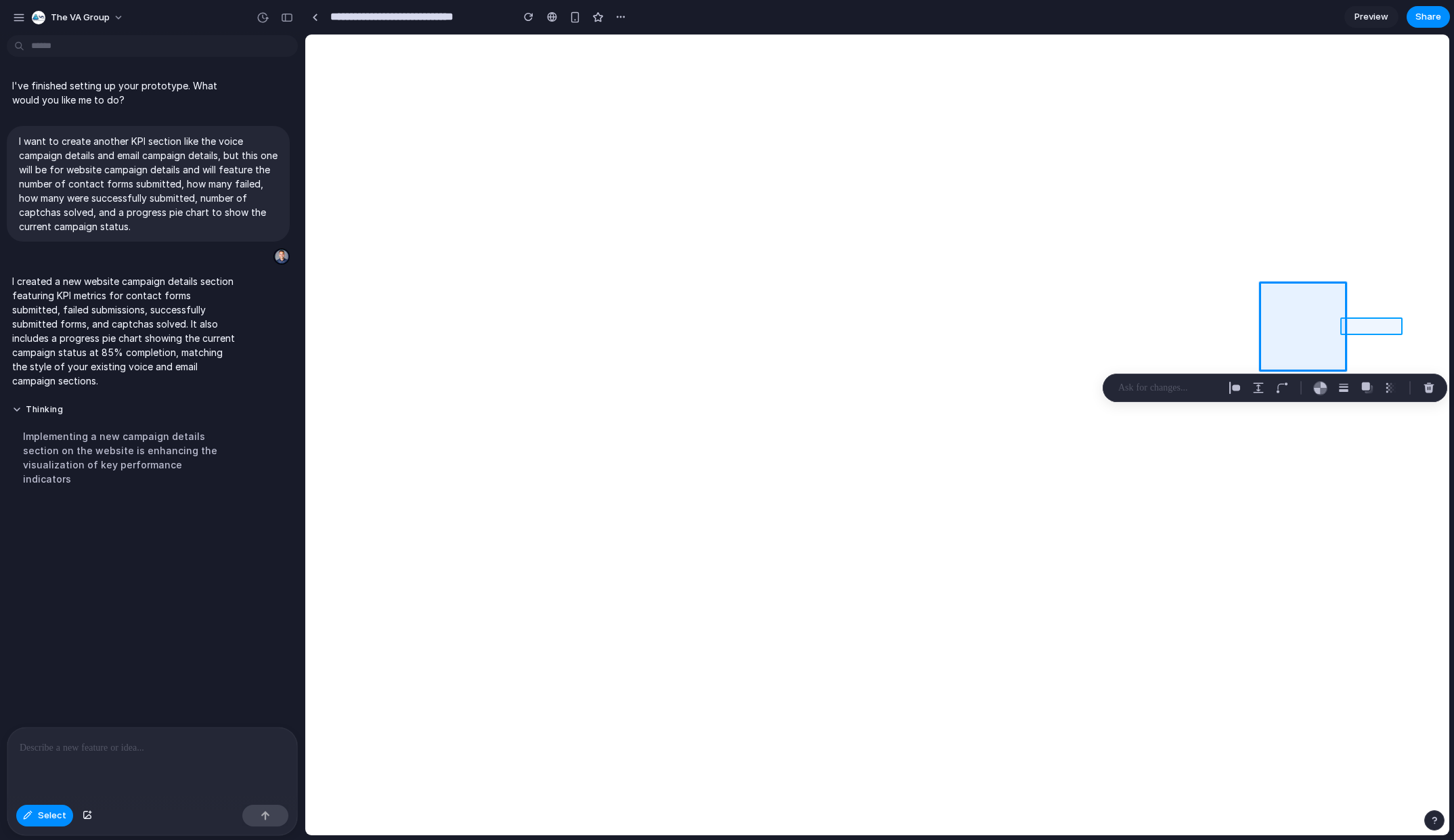
click at [1377, 321] on div at bounding box center [877, 435] width 1144 height 800
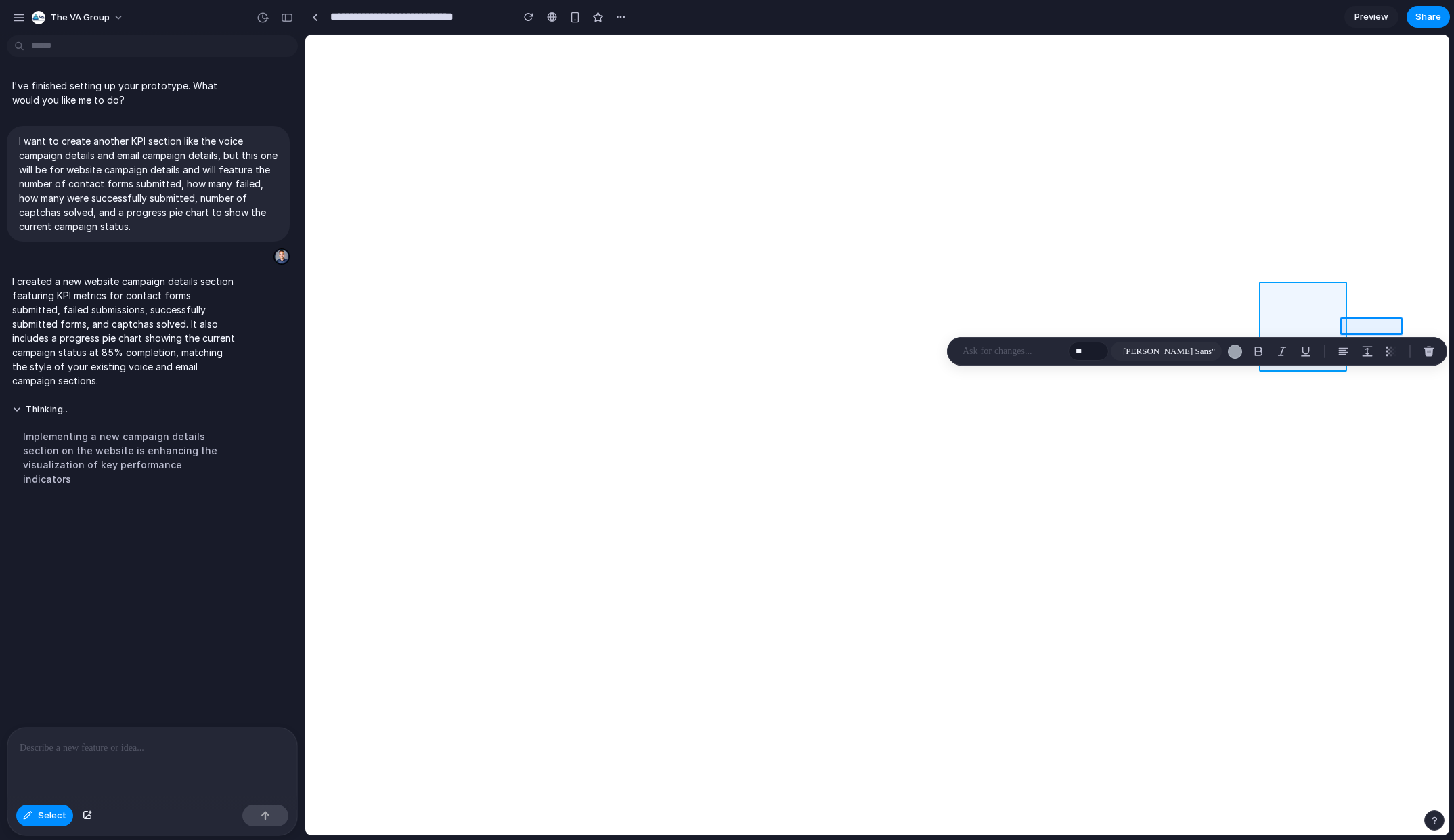
click at [1301, 324] on div at bounding box center [877, 435] width 1144 height 800
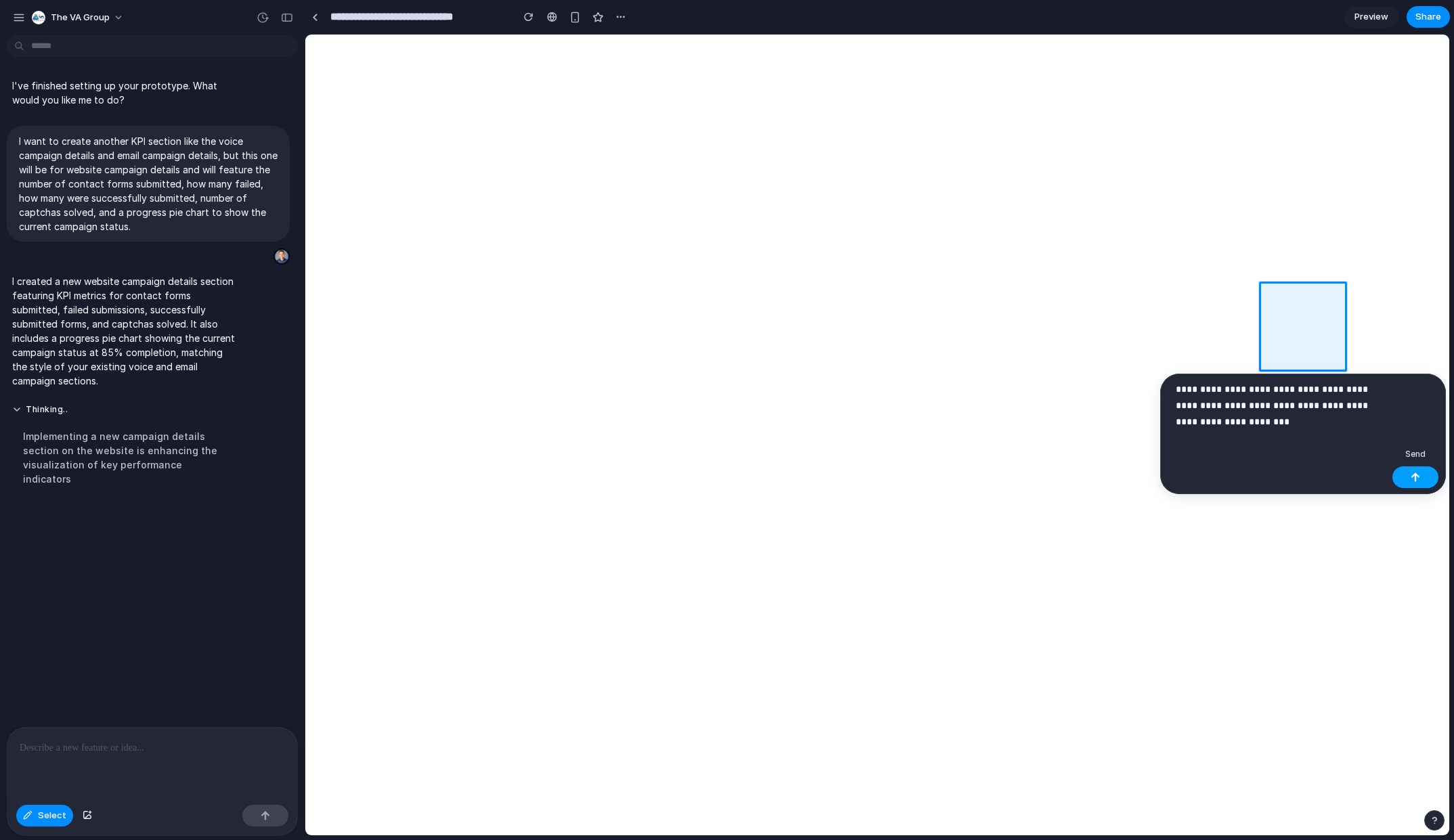
click at [1407, 477] on button "button" at bounding box center [1415, 477] width 46 height 22
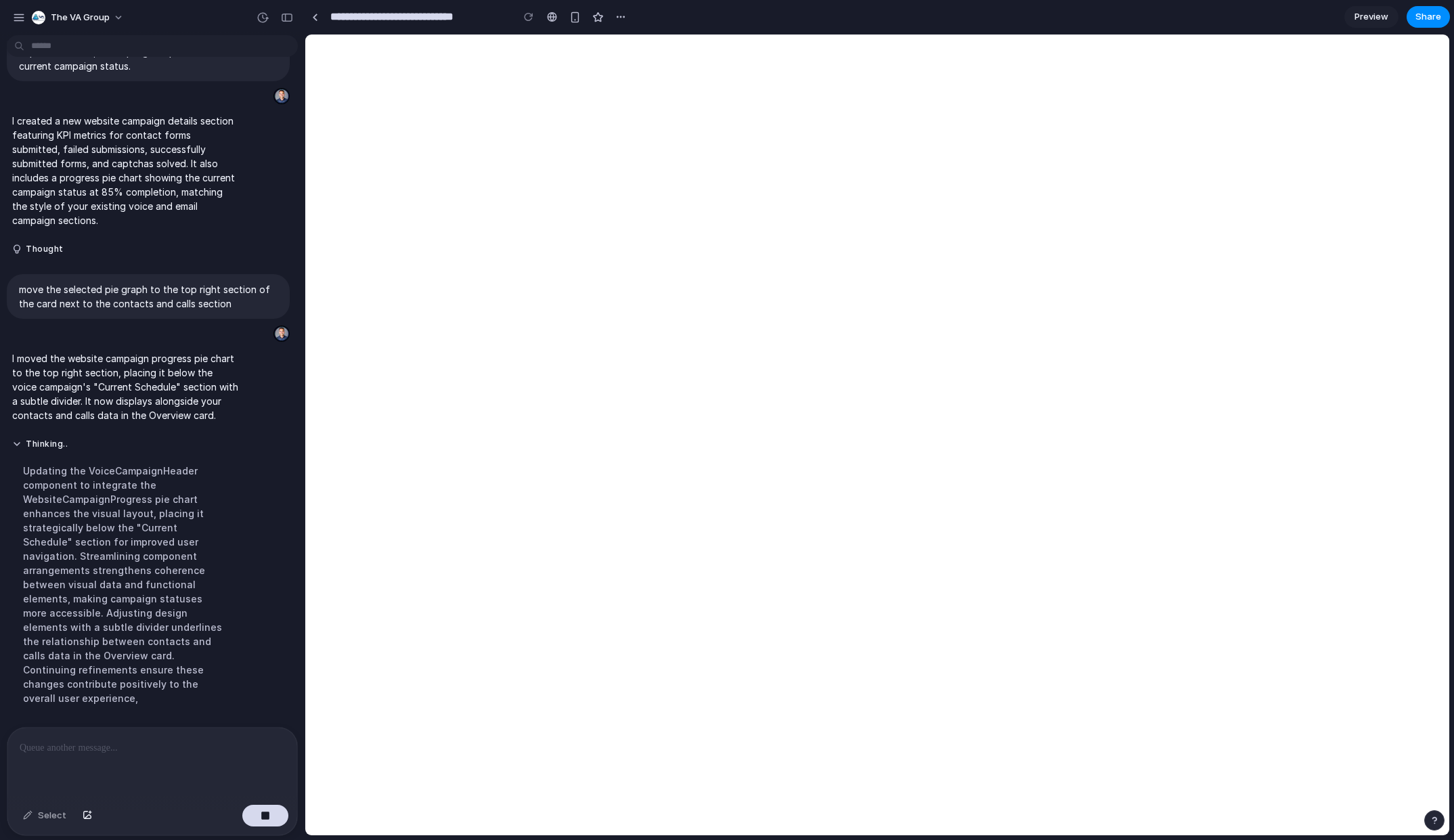
scroll to position [196, 0]
